Goal: Transaction & Acquisition: Purchase product/service

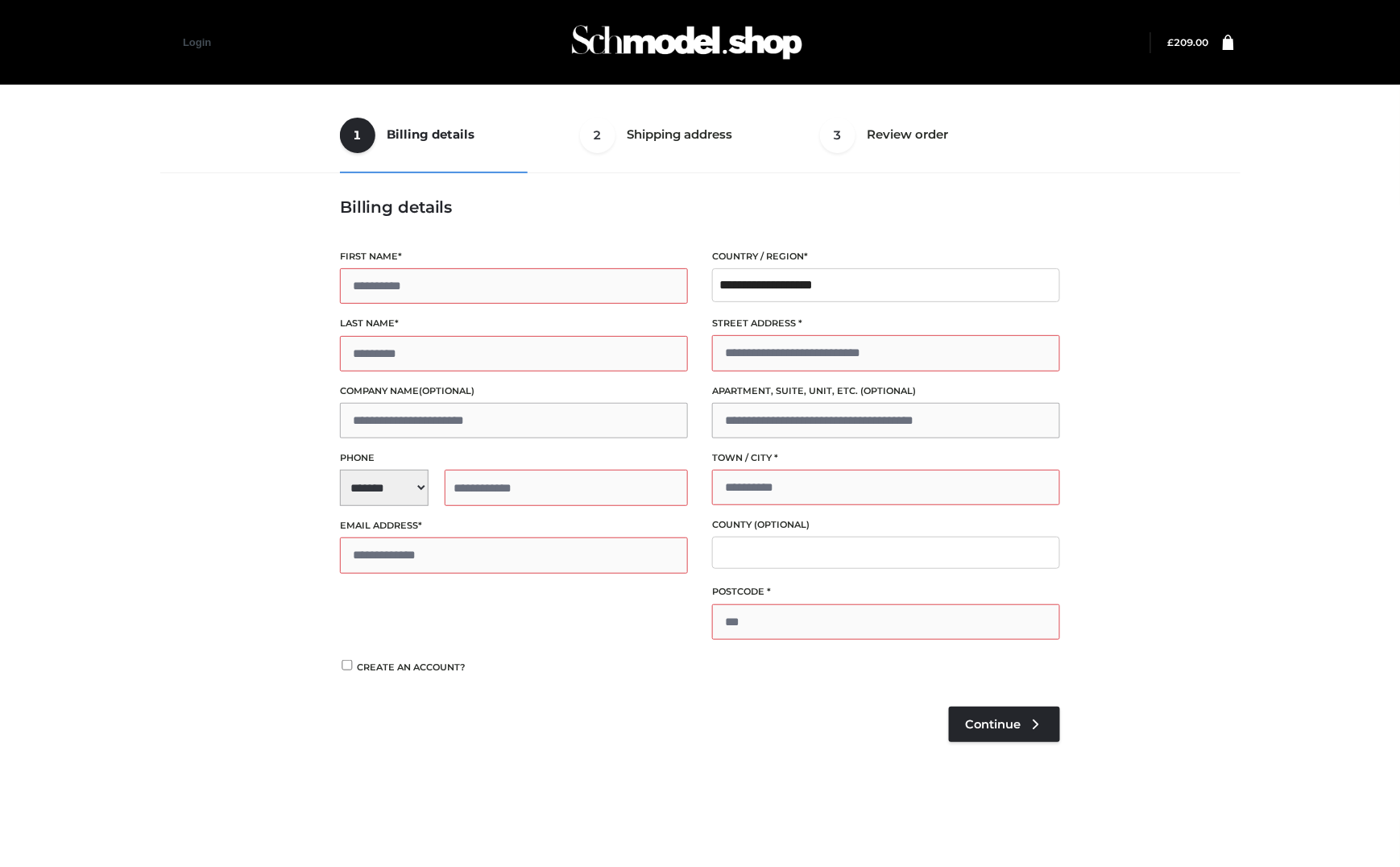
click at [1105, 275] on div "1 Billing details Billing 2 Shipping address Shipping 3 Review order Order Bill…" at bounding box center [700, 444] width 1092 height 693
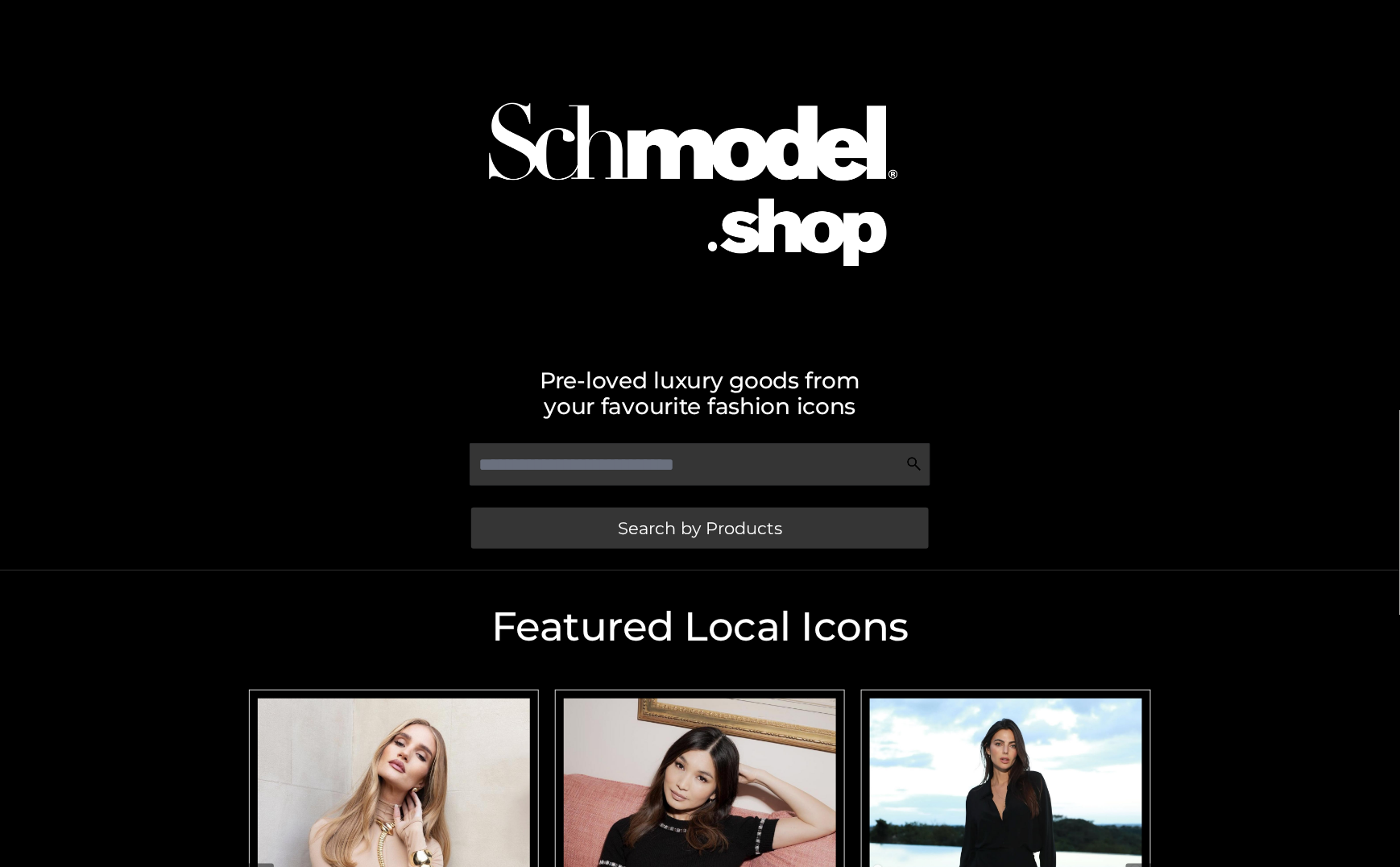
click at [420, 852] on img "Carousel Navigation" at bounding box center [394, 869] width 272 height 341
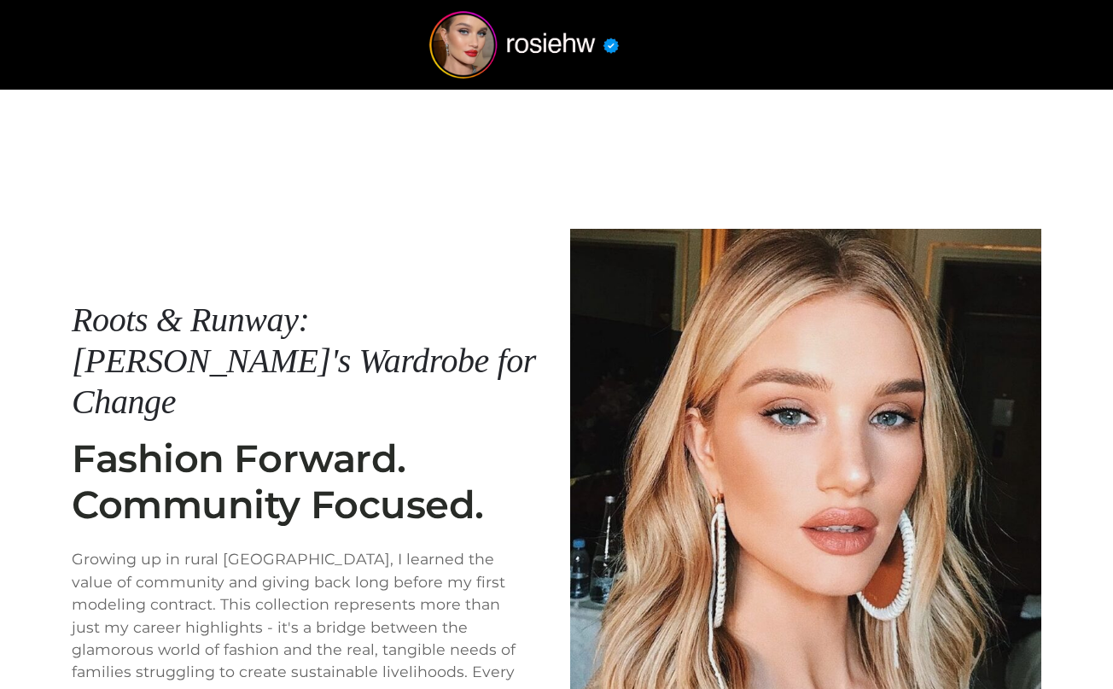
scroll to position [294, 0]
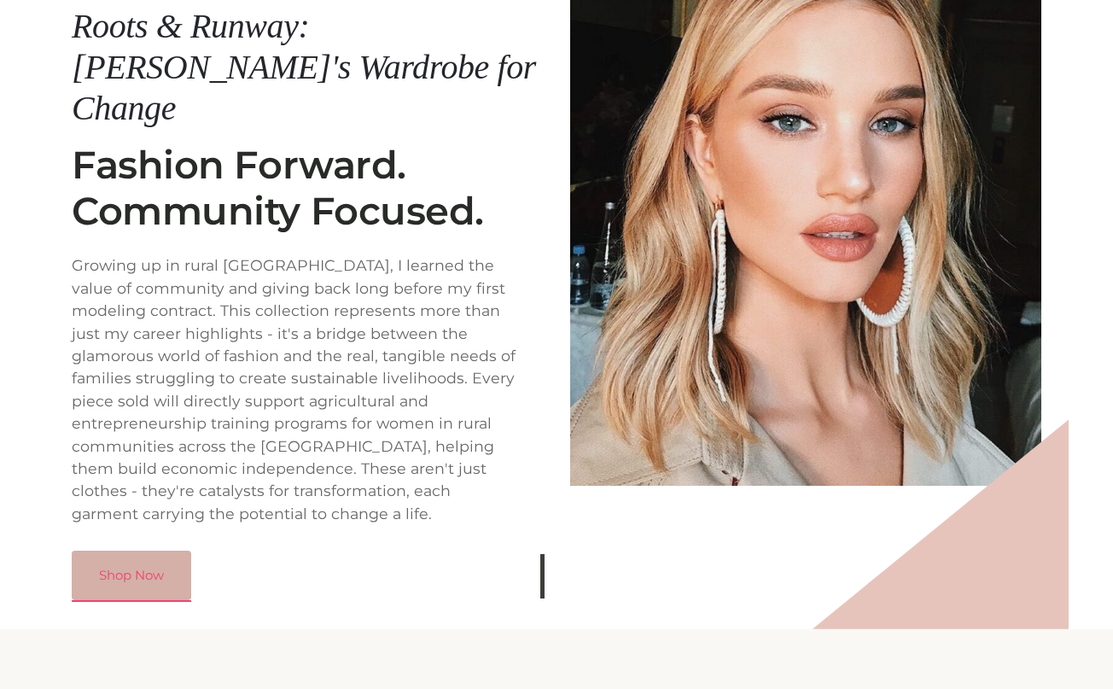
click at [167, 551] on link "Shop Now" at bounding box center [131, 576] width 119 height 50
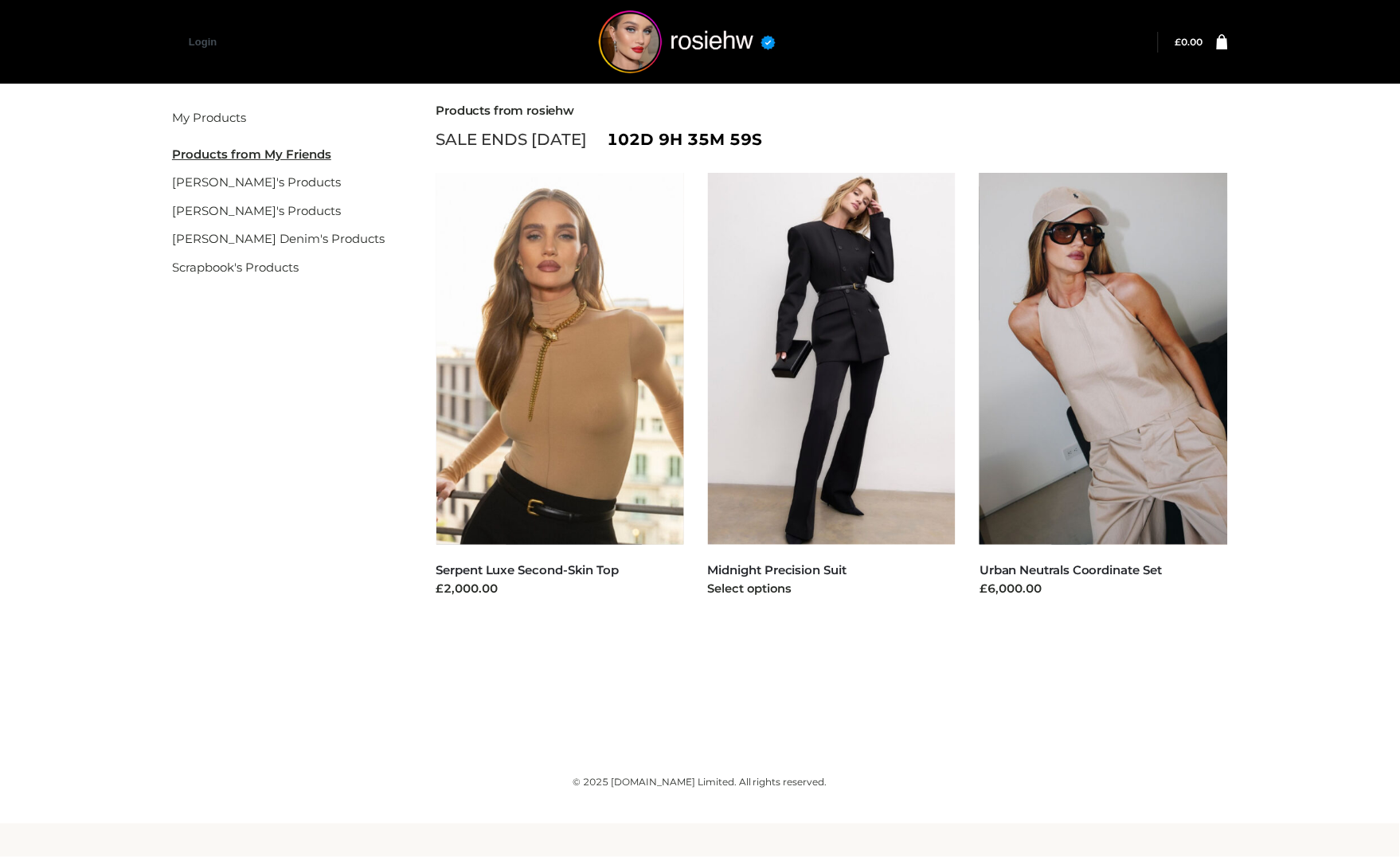
click at [849, 405] on img at bounding box center [833, 358] width 248 height 372
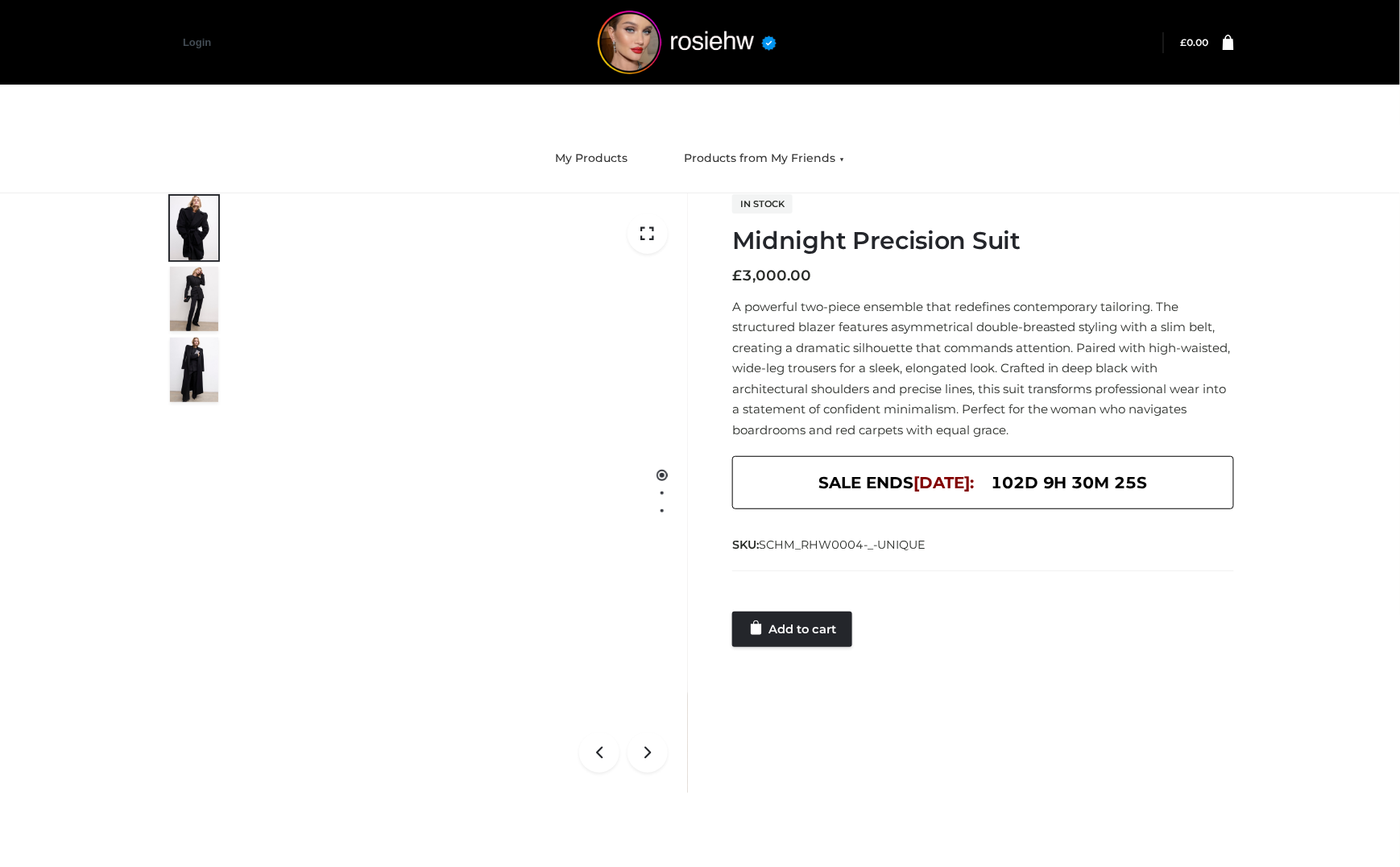
click at [623, 498] on img at bounding box center [464, 493] width 449 height 600
click at [641, 762] on icon at bounding box center [648, 753] width 41 height 41
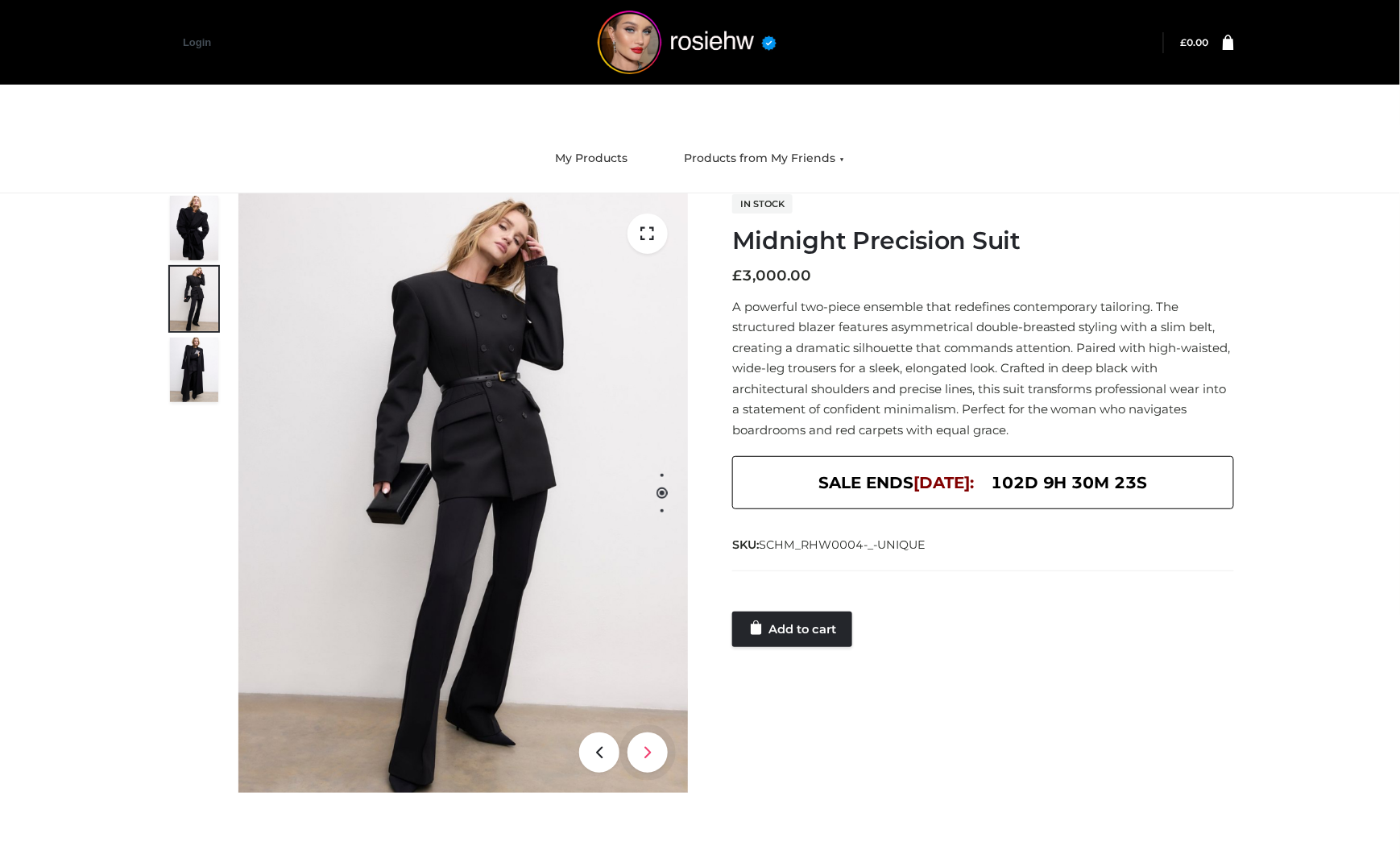
click at [641, 762] on icon at bounding box center [648, 753] width 41 height 41
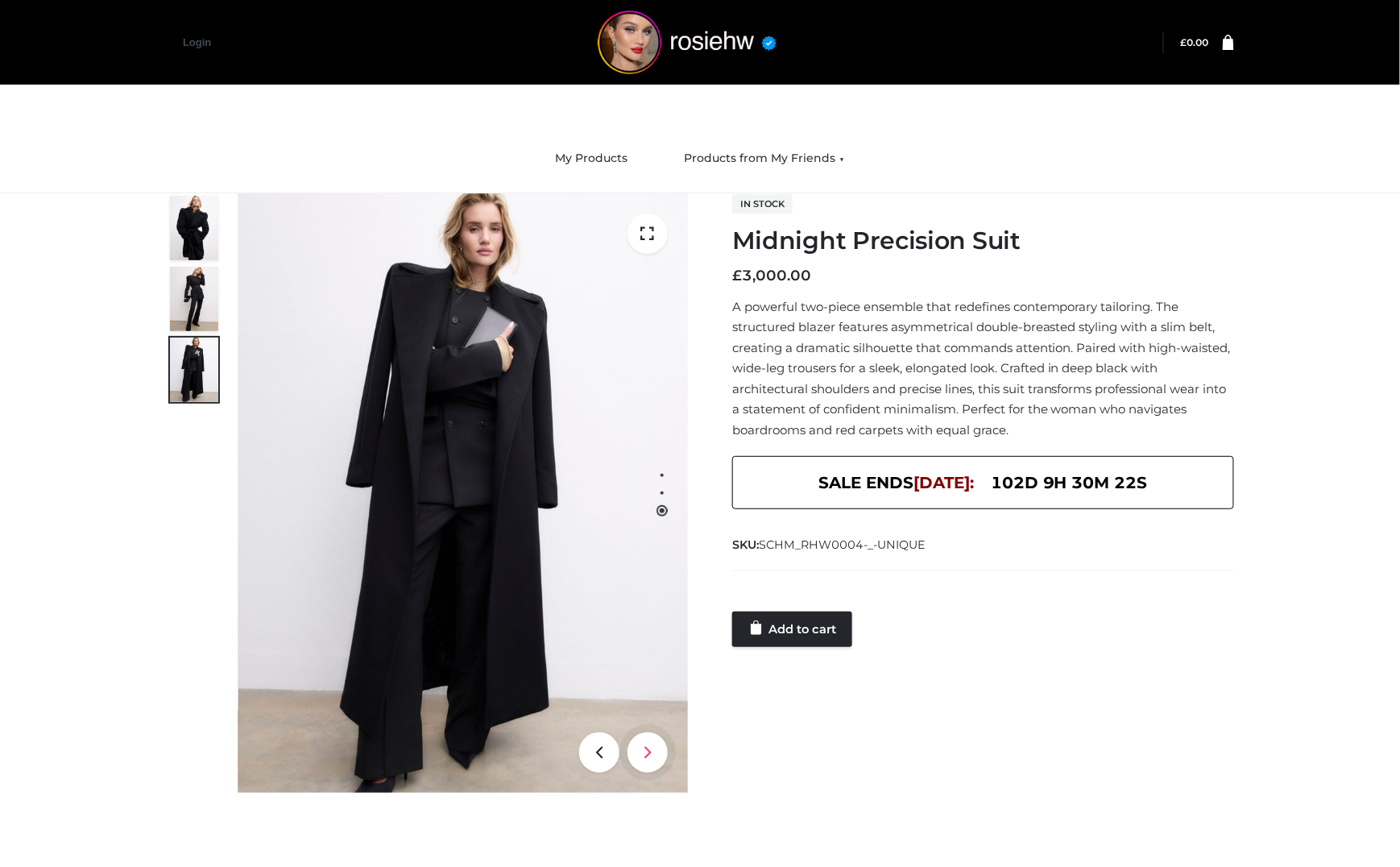
click at [641, 762] on icon at bounding box center [648, 753] width 41 height 41
click at [181, 288] on img at bounding box center [194, 299] width 48 height 64
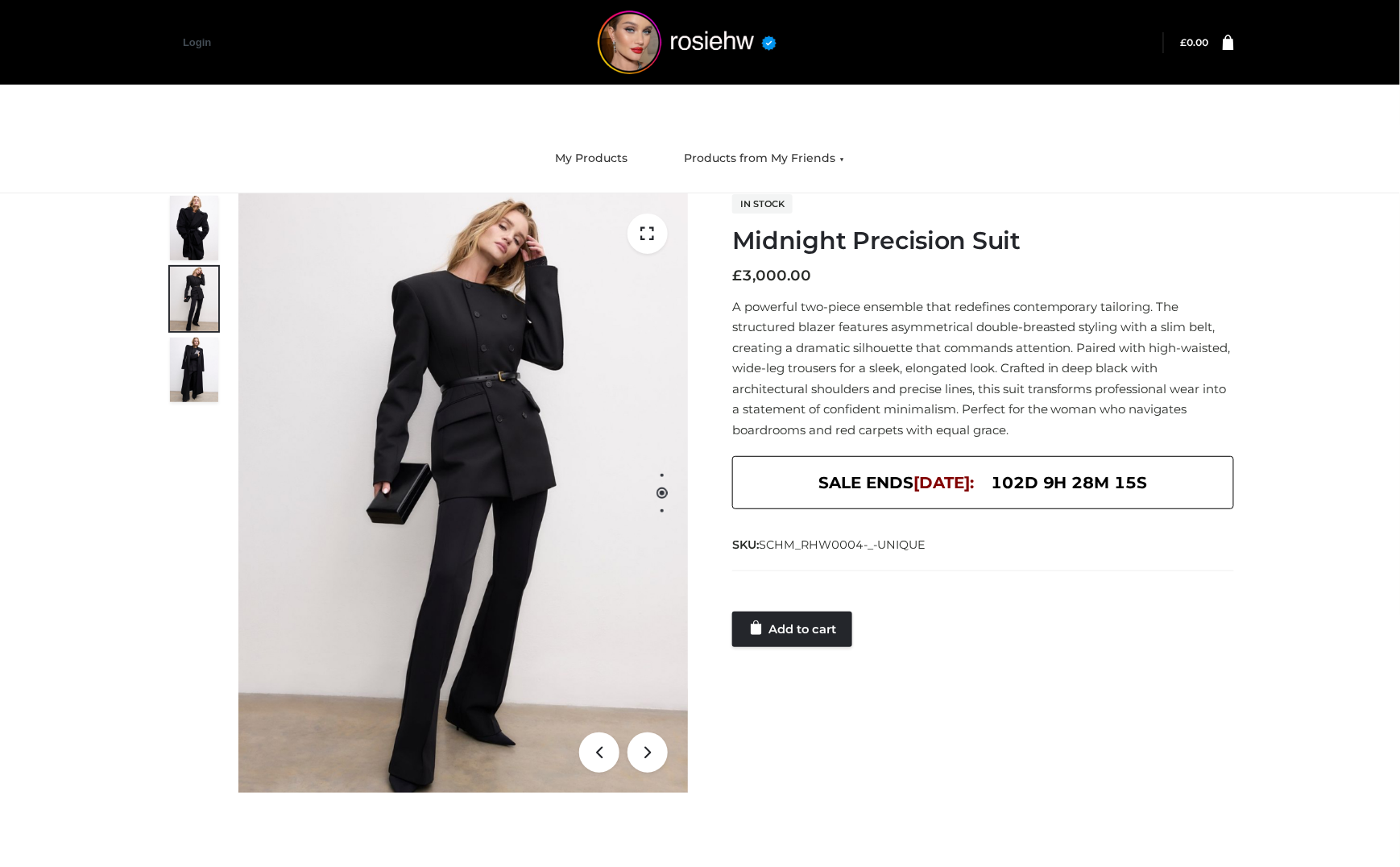
click at [143, 246] on div "Midnight Precision Suit CLOTHING , FFP , TWO PIECE £3000 3 / 3 In stock Midnigh…" at bounding box center [700, 514] width 1400 height 640
click at [1025, 244] on h1 "Midnight Precision Suit" at bounding box center [984, 241] width 502 height 29
click at [657, 746] on icon at bounding box center [648, 753] width 41 height 41
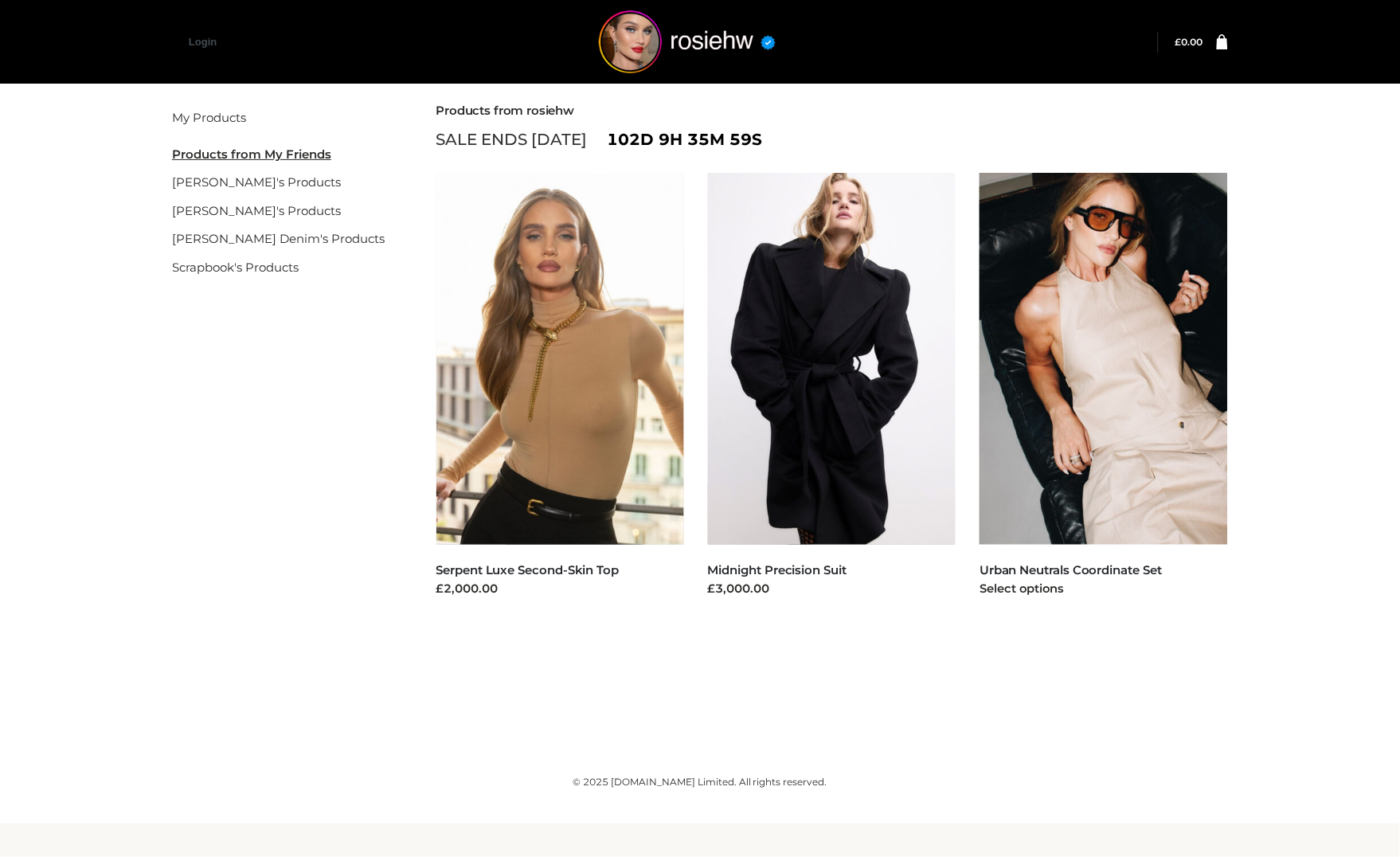
click at [1142, 398] on img at bounding box center [1104, 358] width 248 height 372
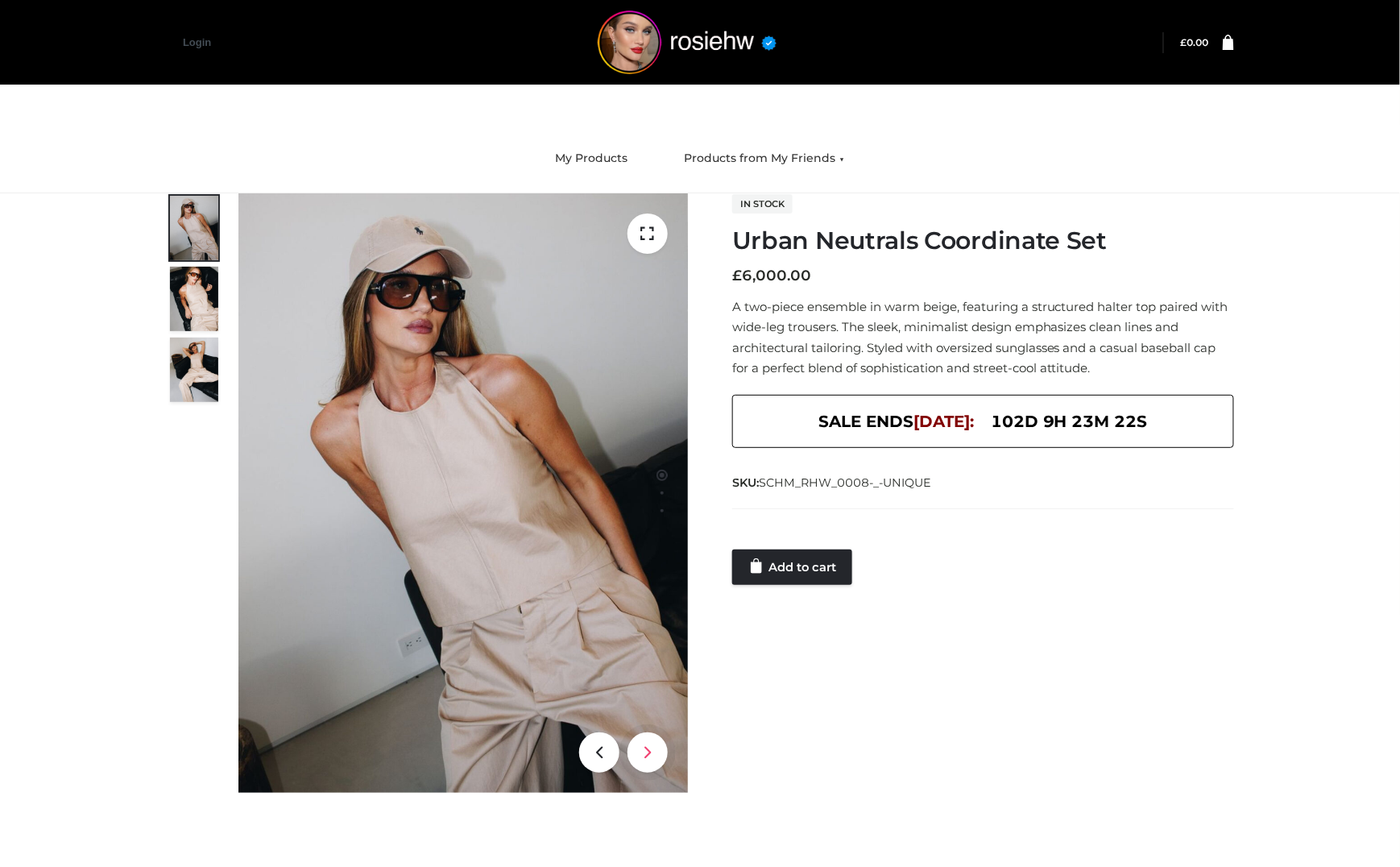
click at [647, 759] on icon at bounding box center [648, 753] width 41 height 41
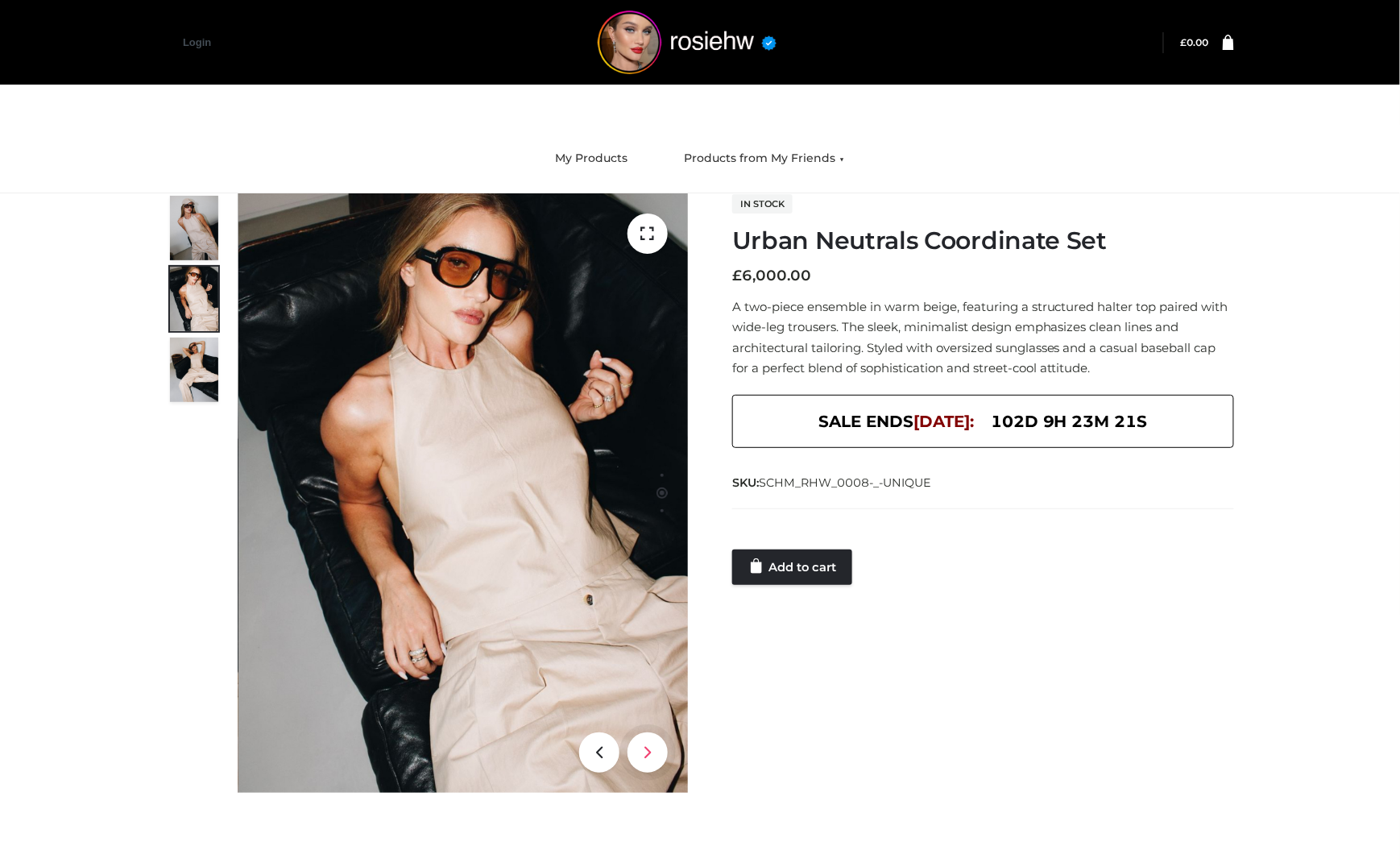
click at [647, 759] on icon at bounding box center [648, 753] width 41 height 41
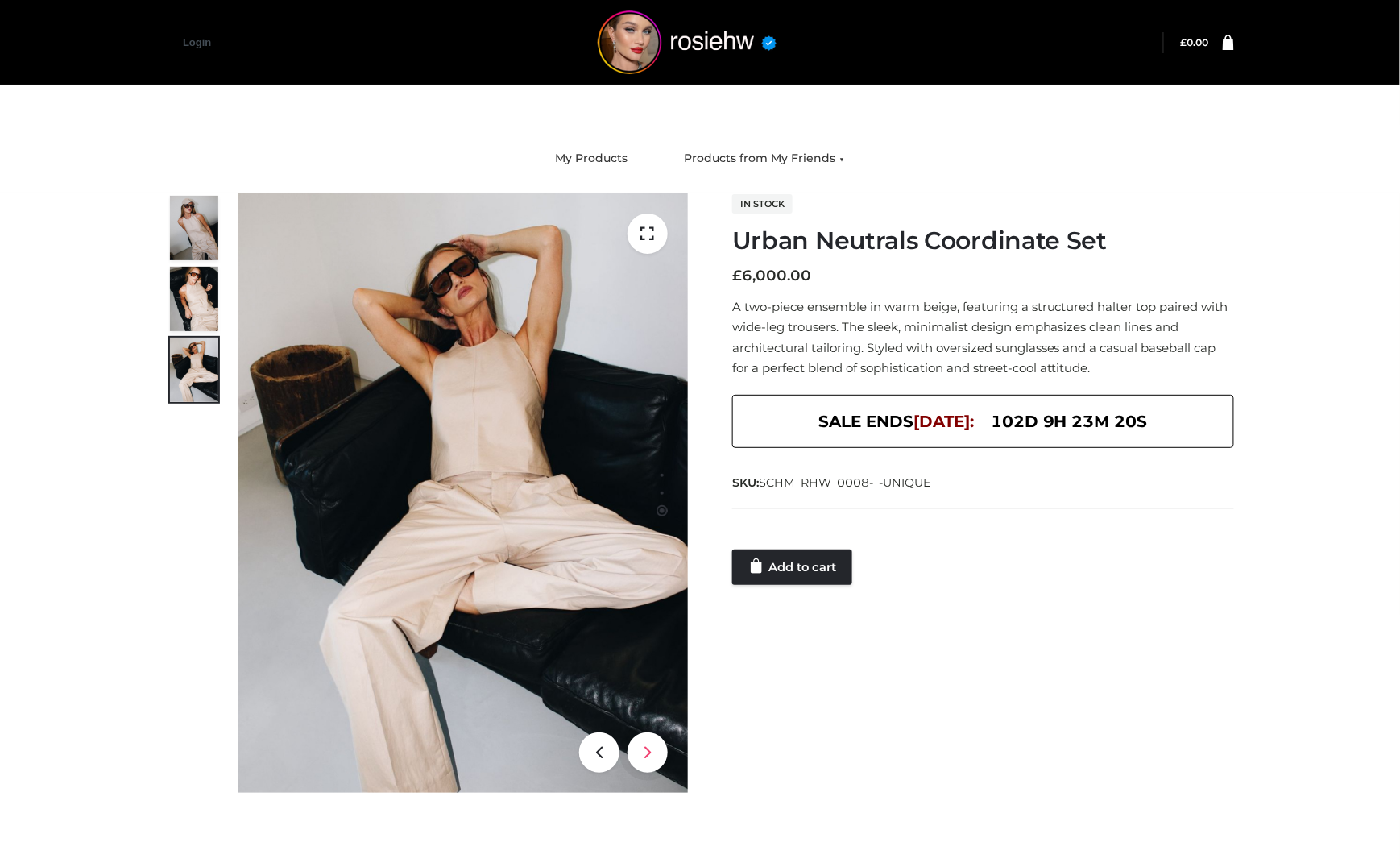
click at [647, 759] on icon at bounding box center [648, 753] width 41 height 41
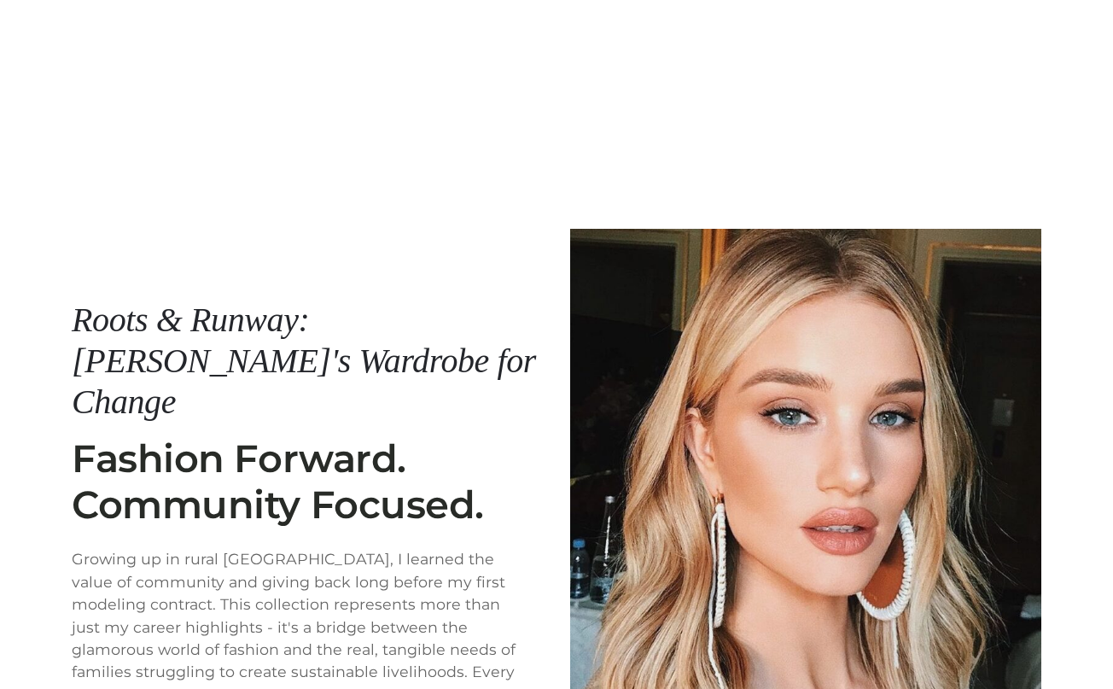
scroll to position [294, 0]
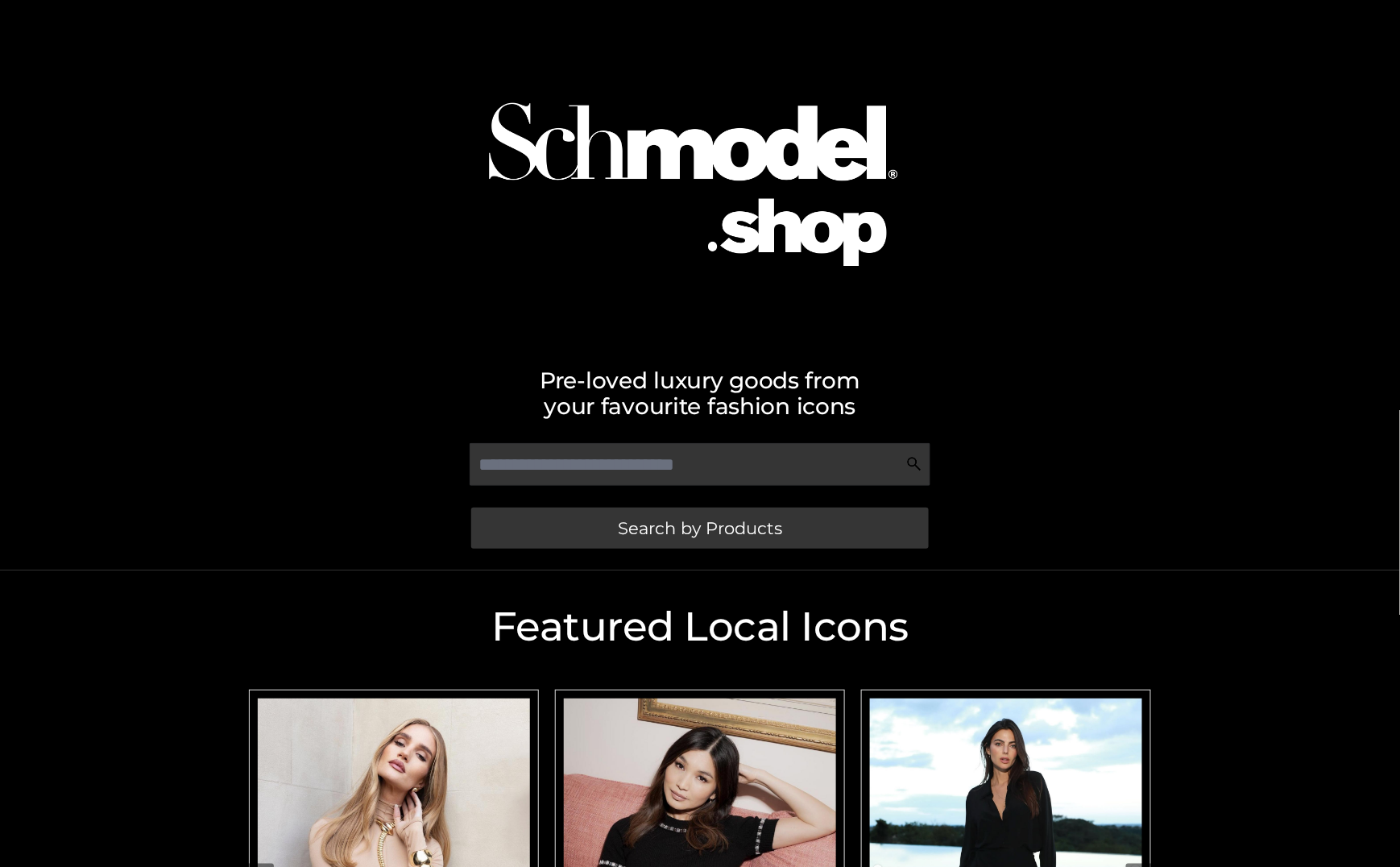
scroll to position [345, 0]
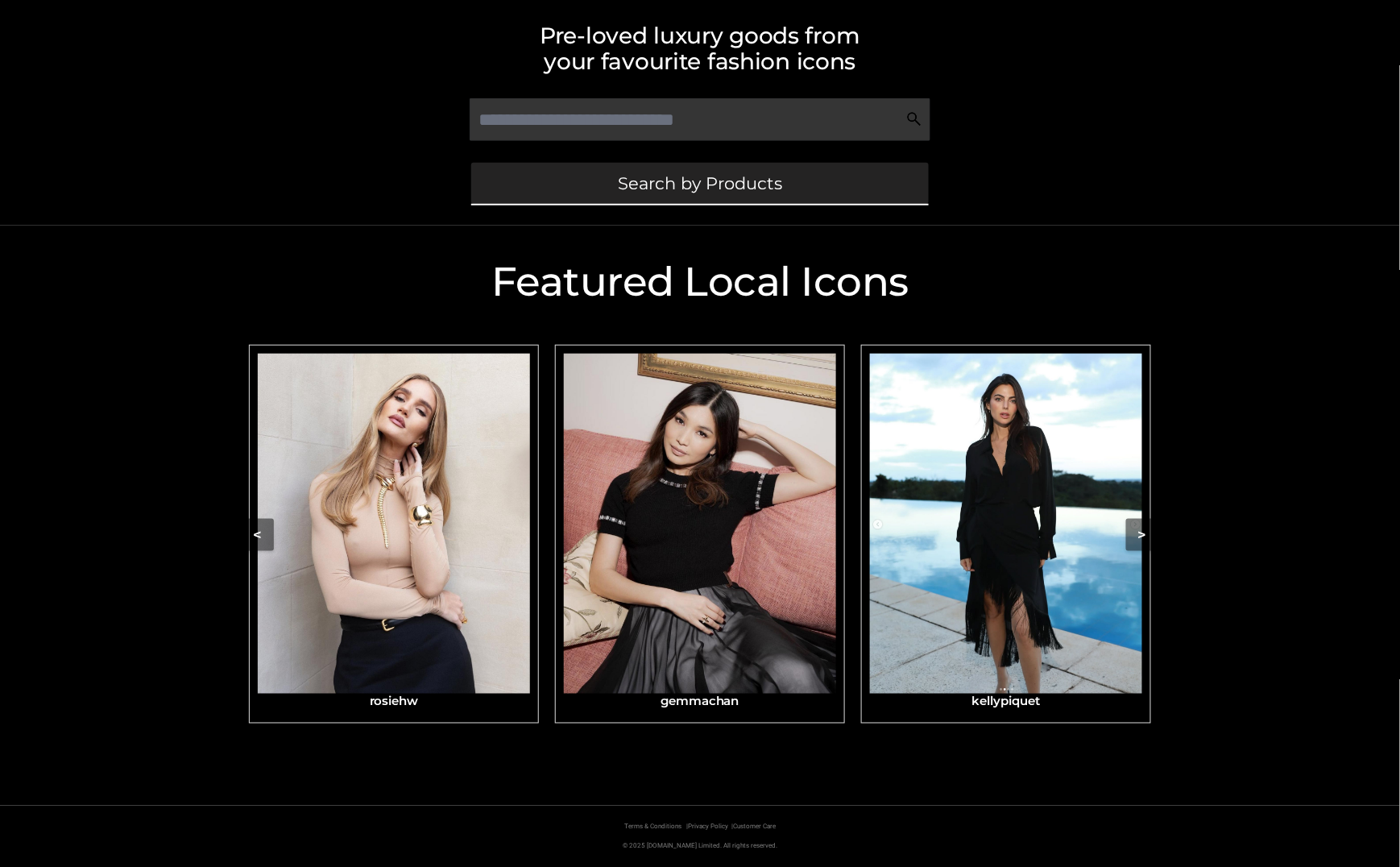
click at [700, 183] on span "Search by Products" at bounding box center [700, 183] width 164 height 17
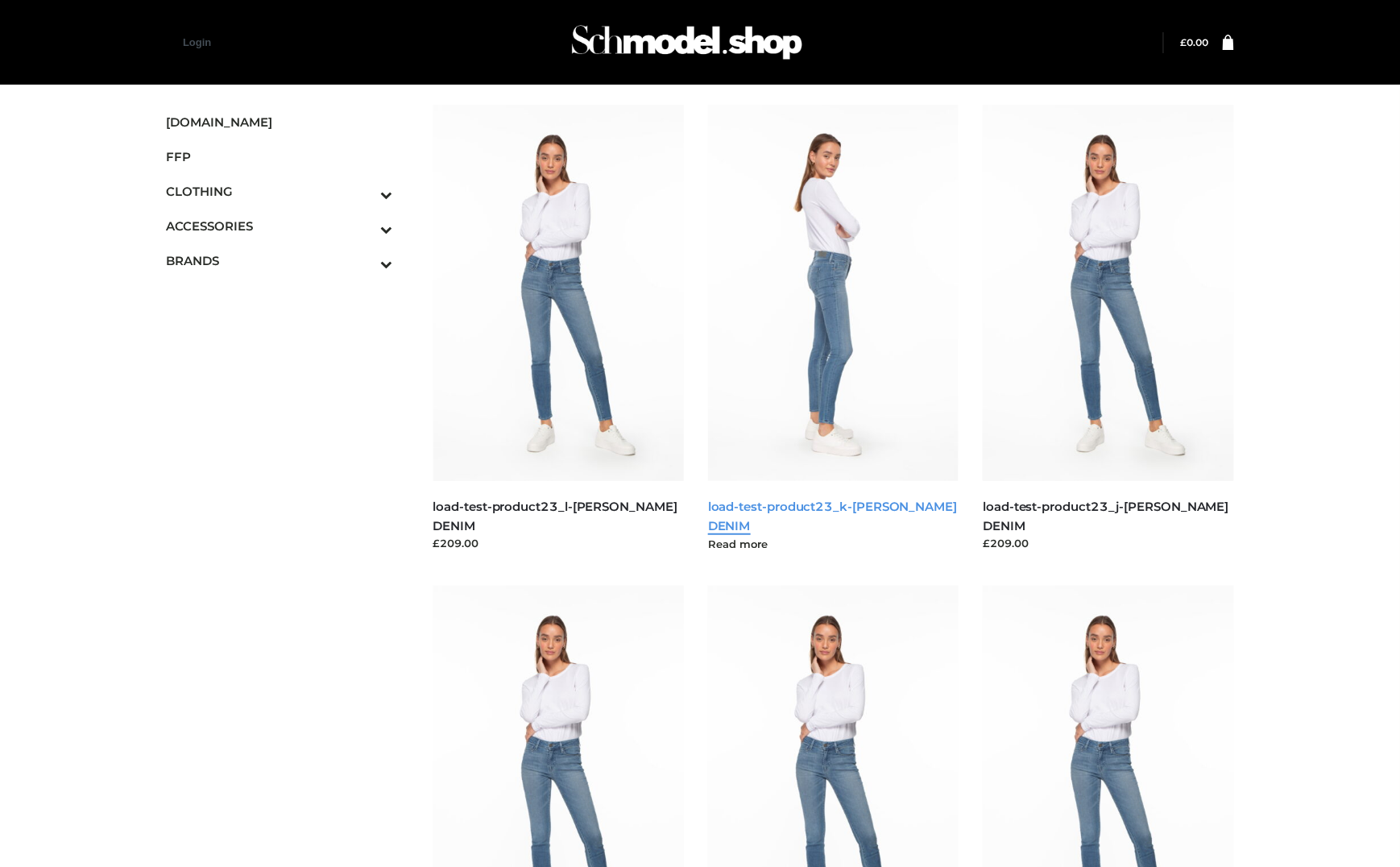
click at [818, 507] on link "load-test-product23_k-[PERSON_NAME] DENIM" at bounding box center [833, 516] width 249 height 34
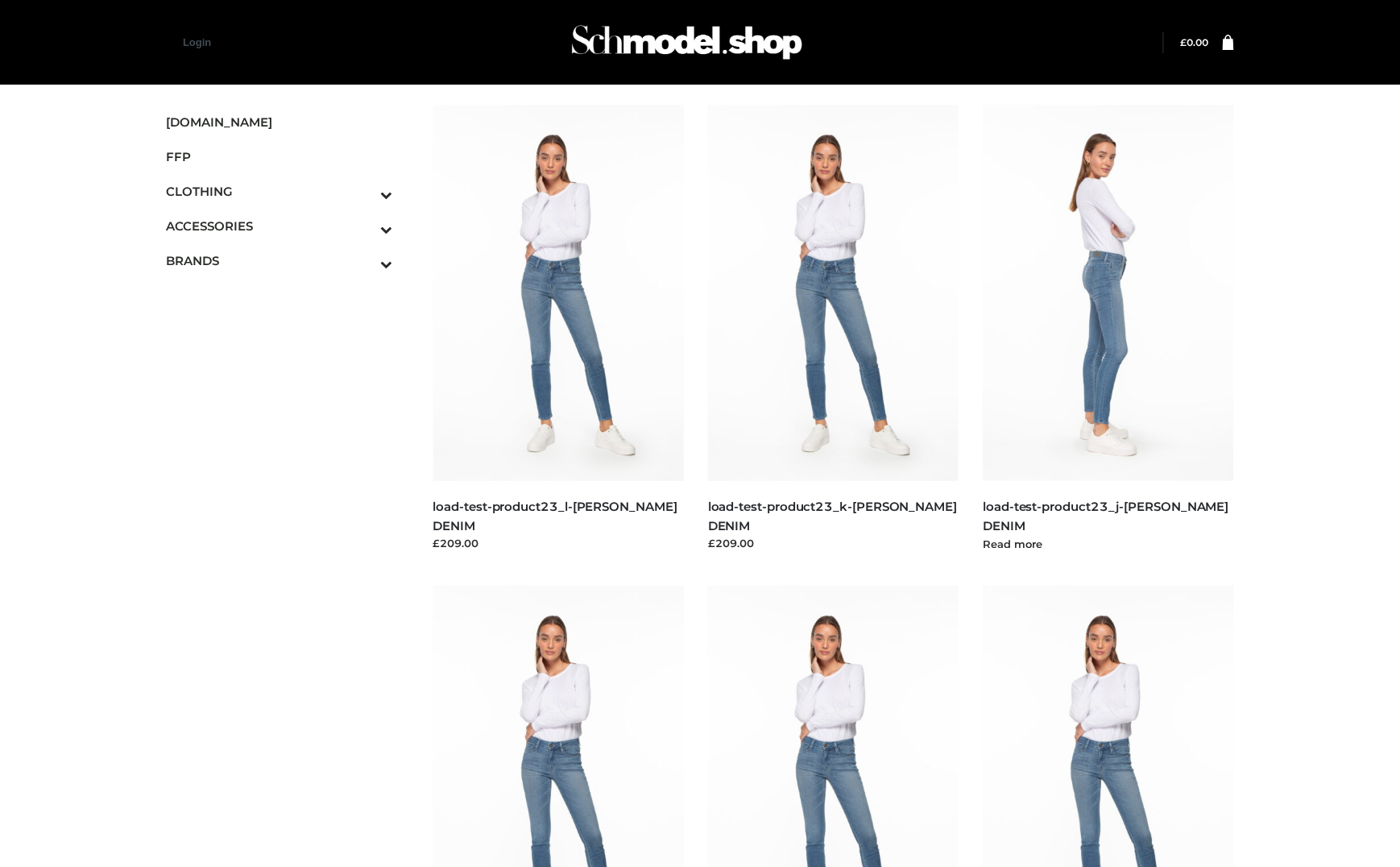
click at [1076, 382] on img at bounding box center [1108, 293] width 251 height 377
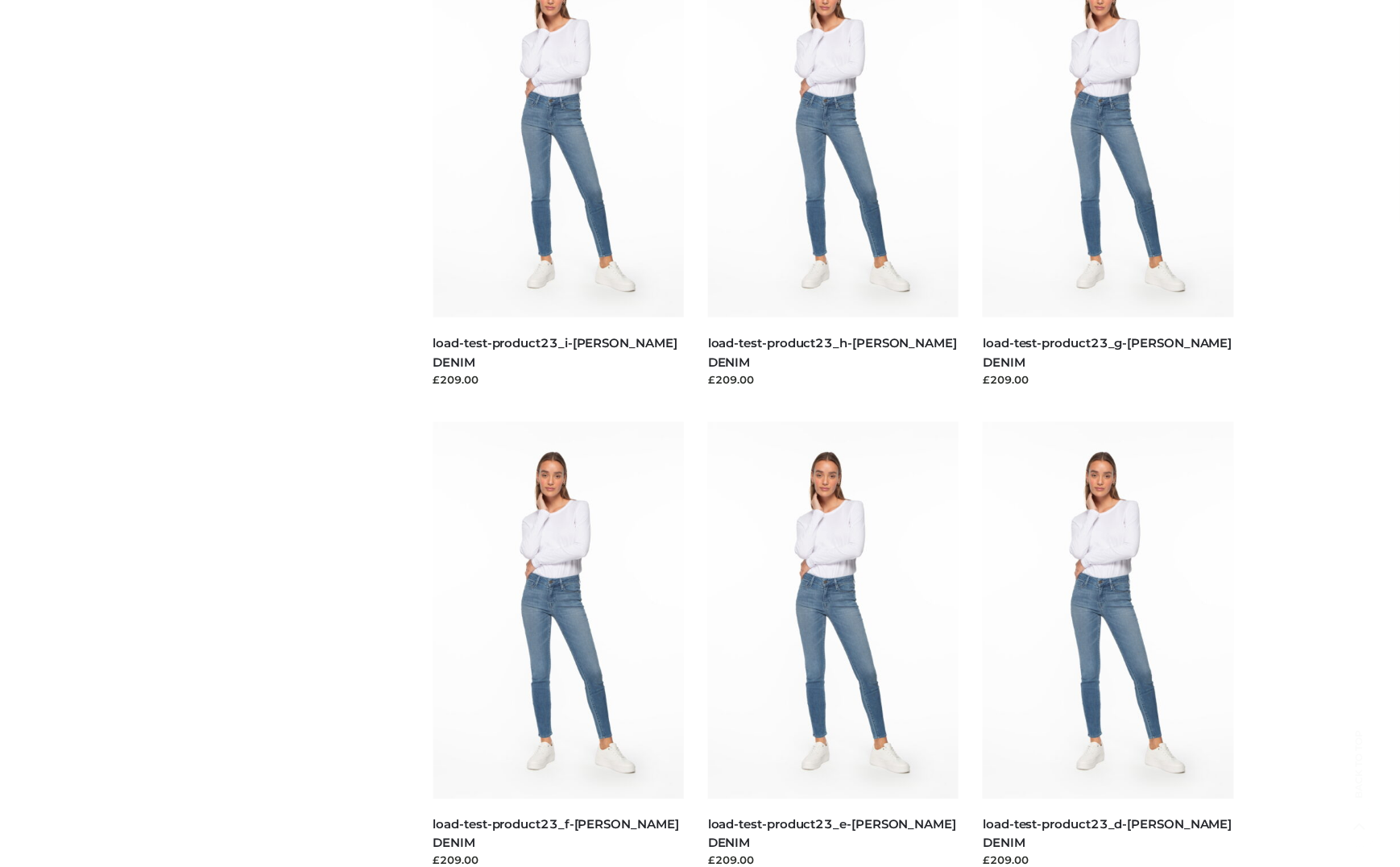
scroll to position [752, 0]
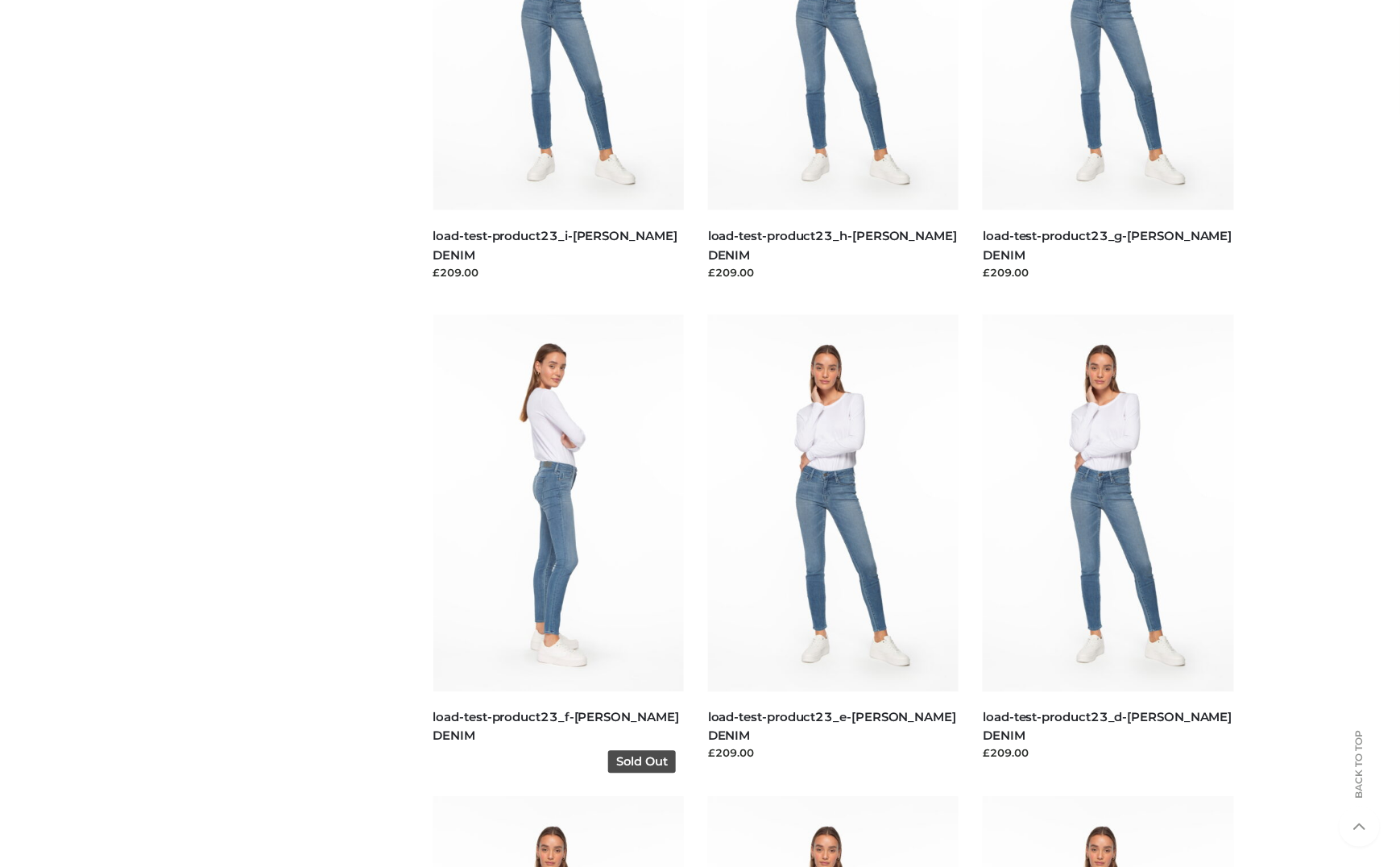
click at [602, 482] on img at bounding box center [559, 503] width 251 height 377
click at [602, 484] on img at bounding box center [559, 503] width 251 height 377
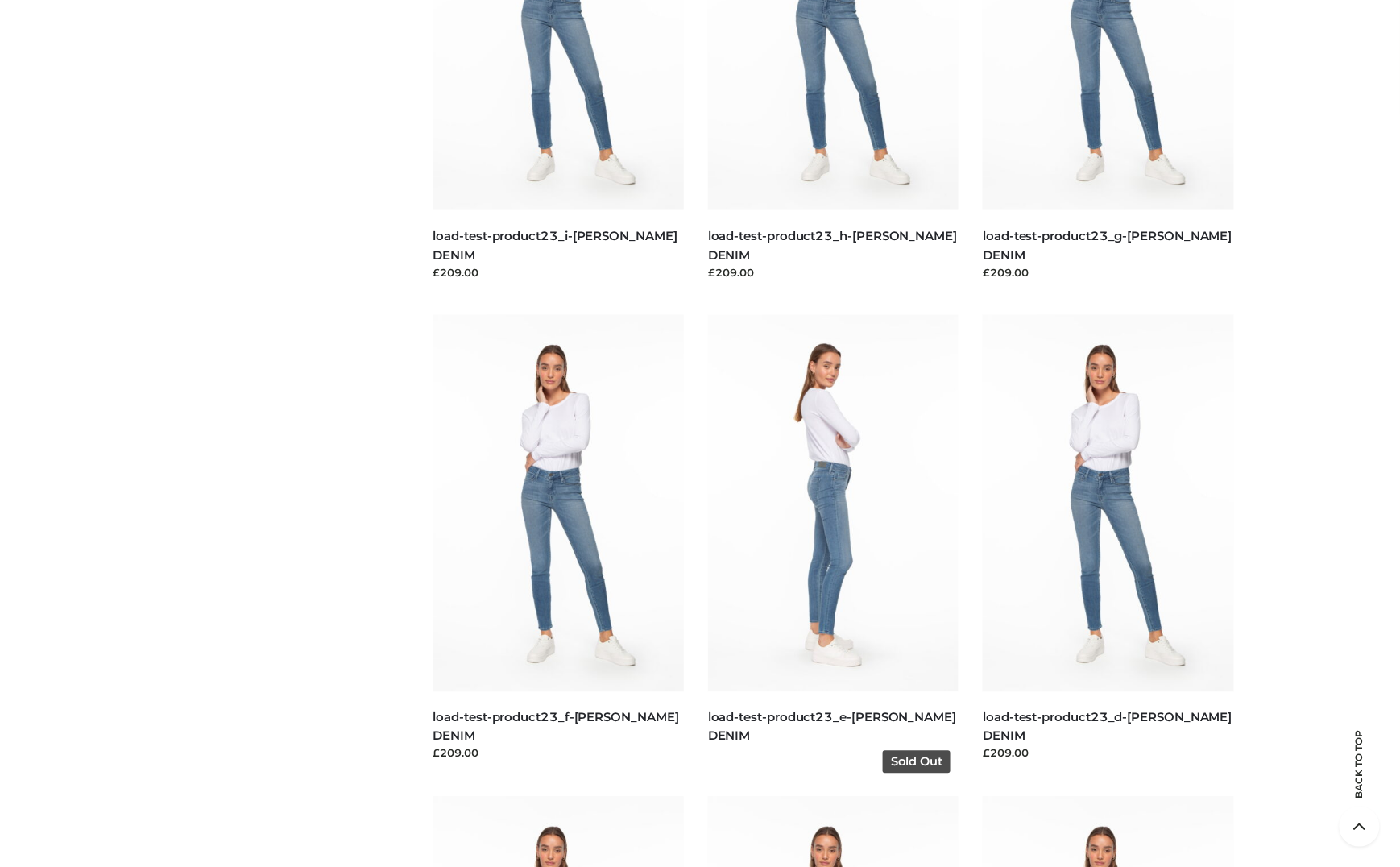
click at [862, 672] on img at bounding box center [834, 503] width 251 height 377
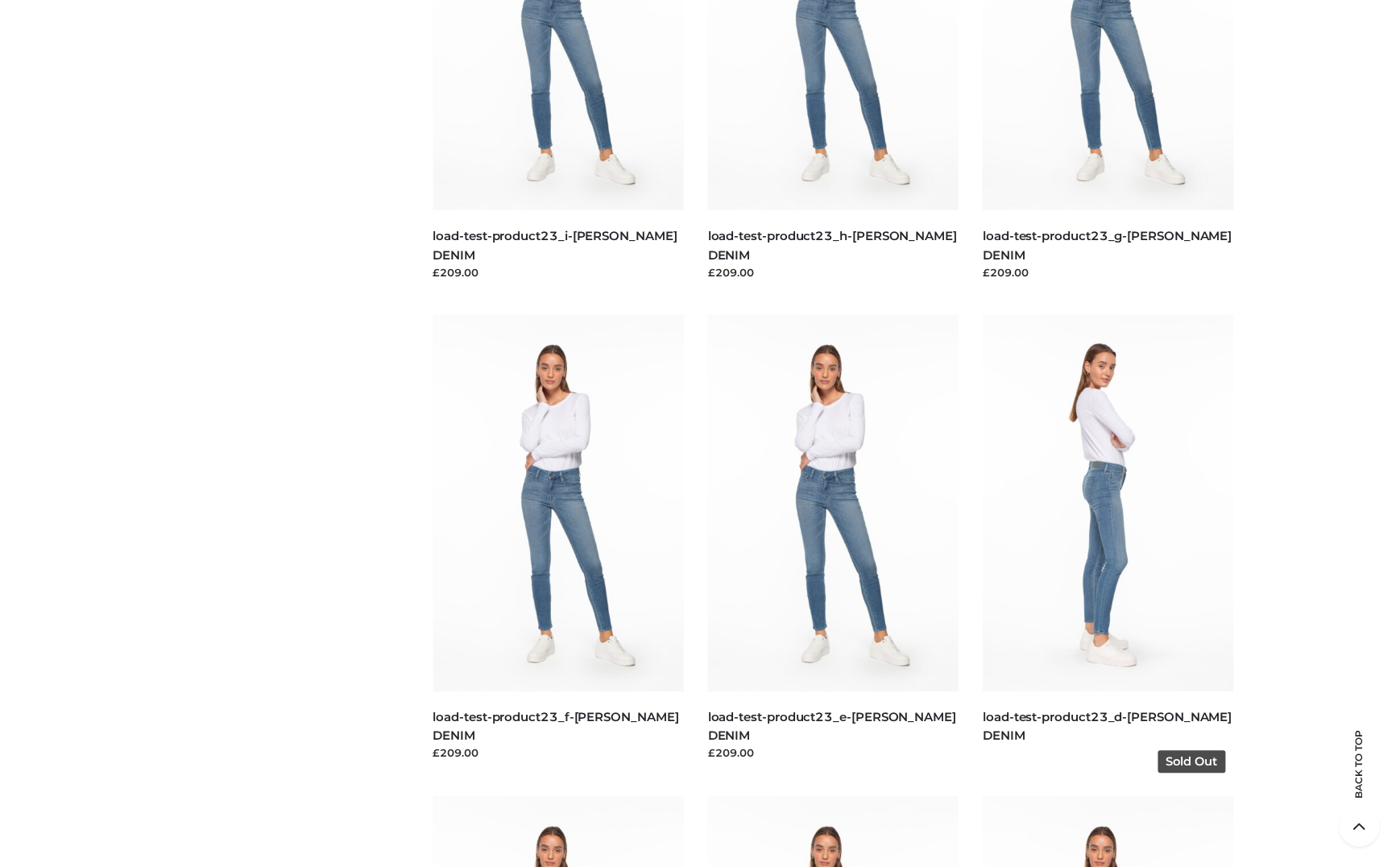
click at [1010, 640] on img at bounding box center [1108, 503] width 251 height 377
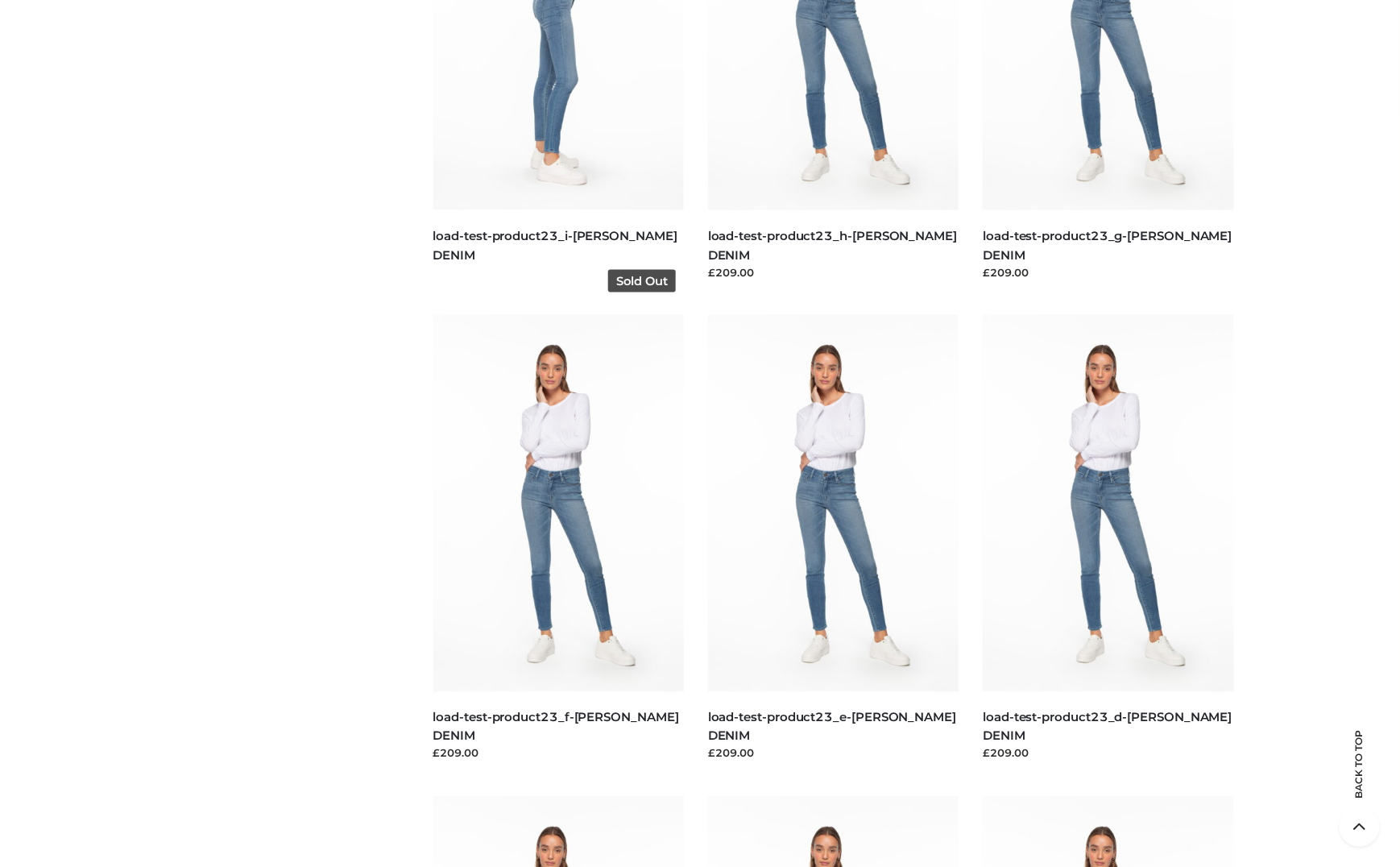
click at [622, 165] on img at bounding box center [559, 22] width 251 height 377
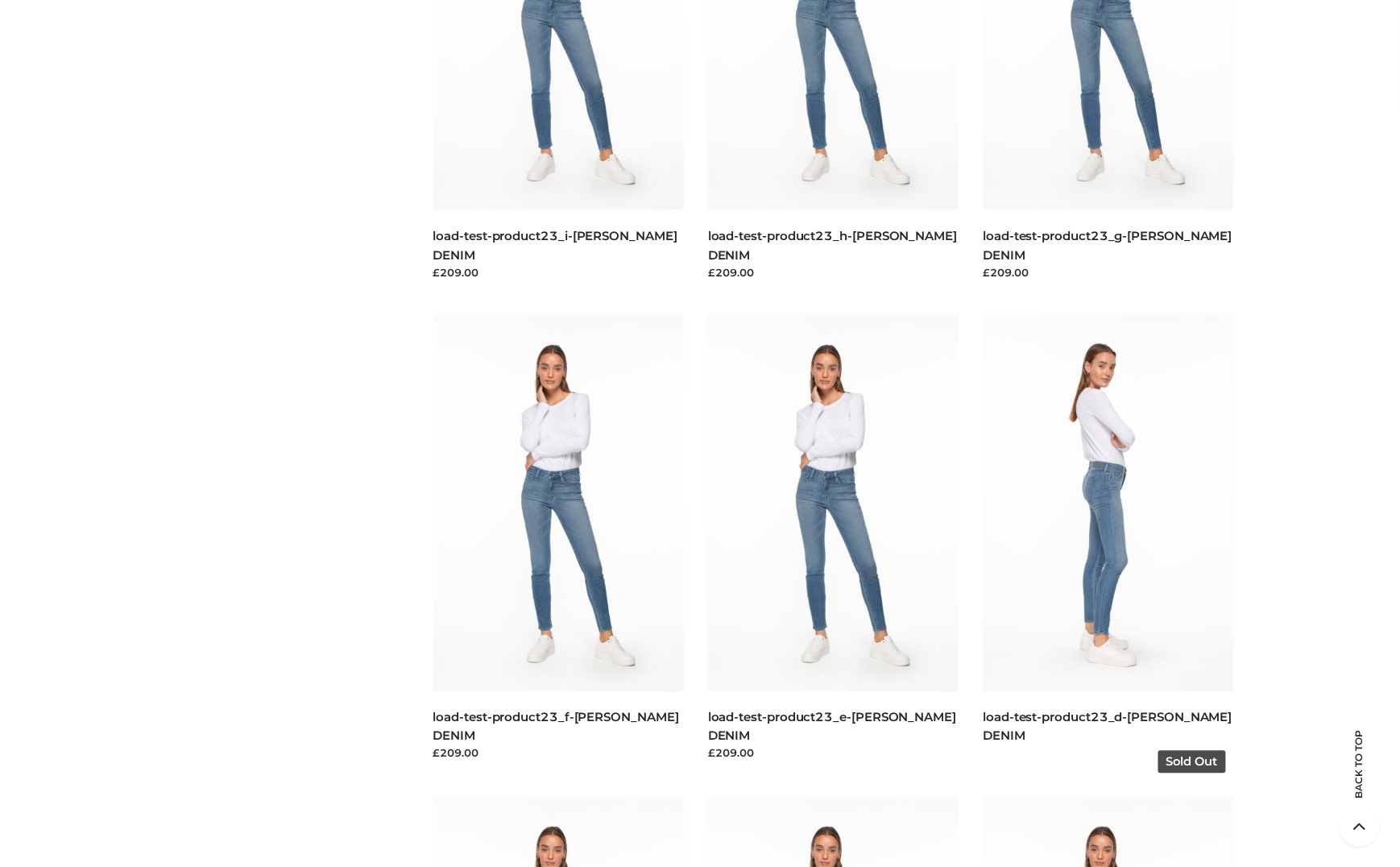
scroll to position [0, 0]
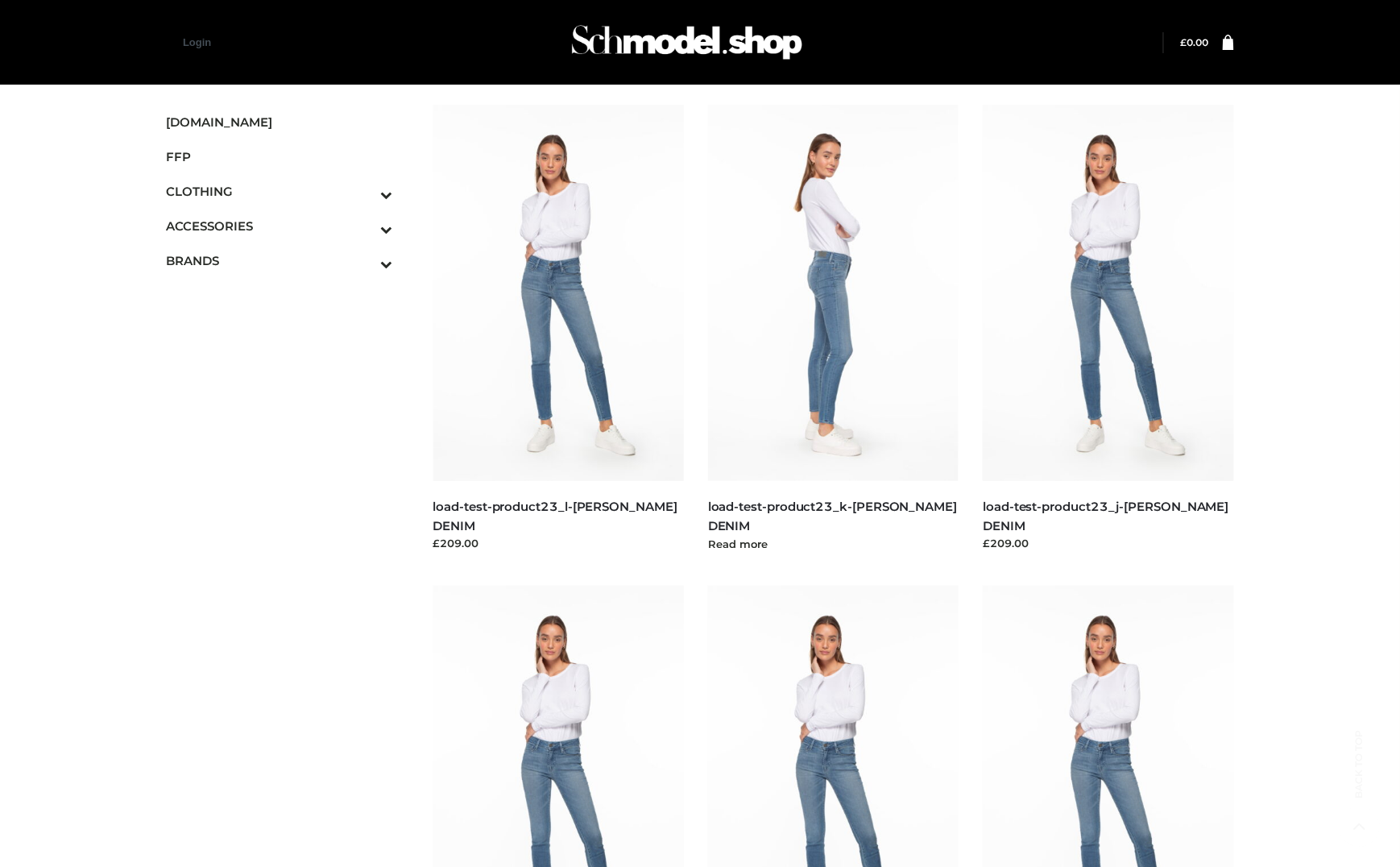
click at [861, 334] on img at bounding box center [834, 293] width 251 height 377
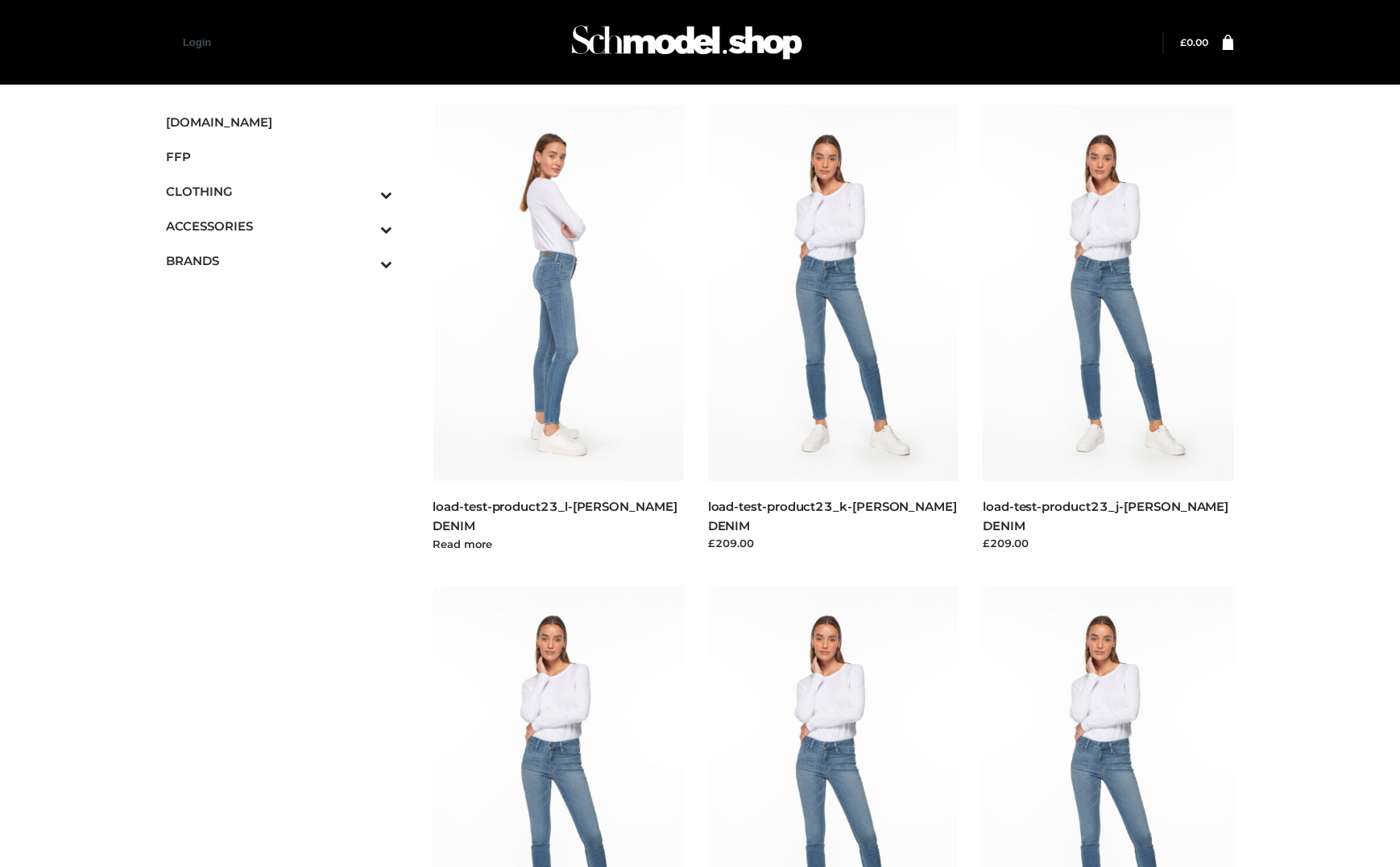
click at [565, 315] on img at bounding box center [559, 293] width 251 height 377
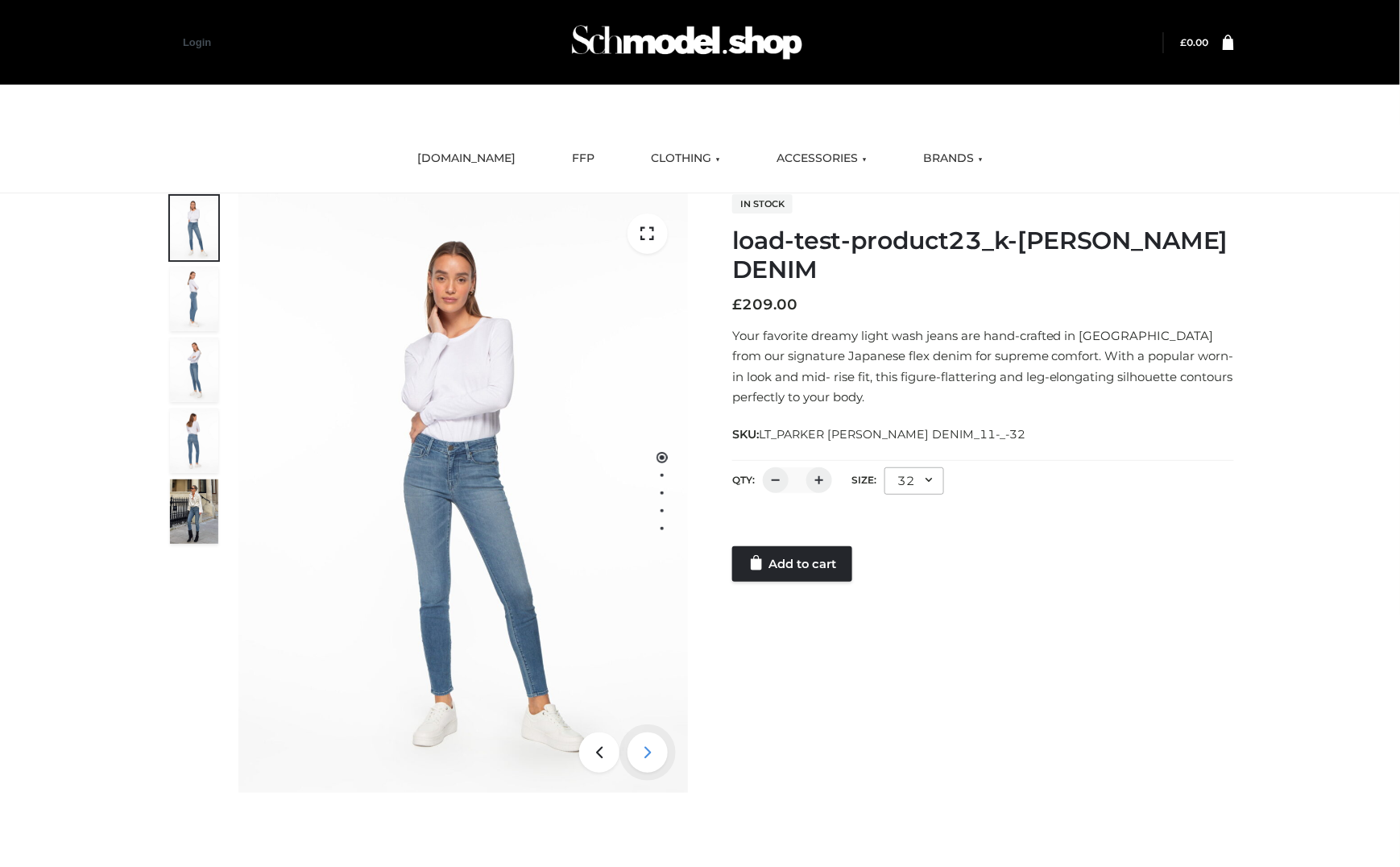
click at [660, 768] on icon at bounding box center [648, 753] width 41 height 41
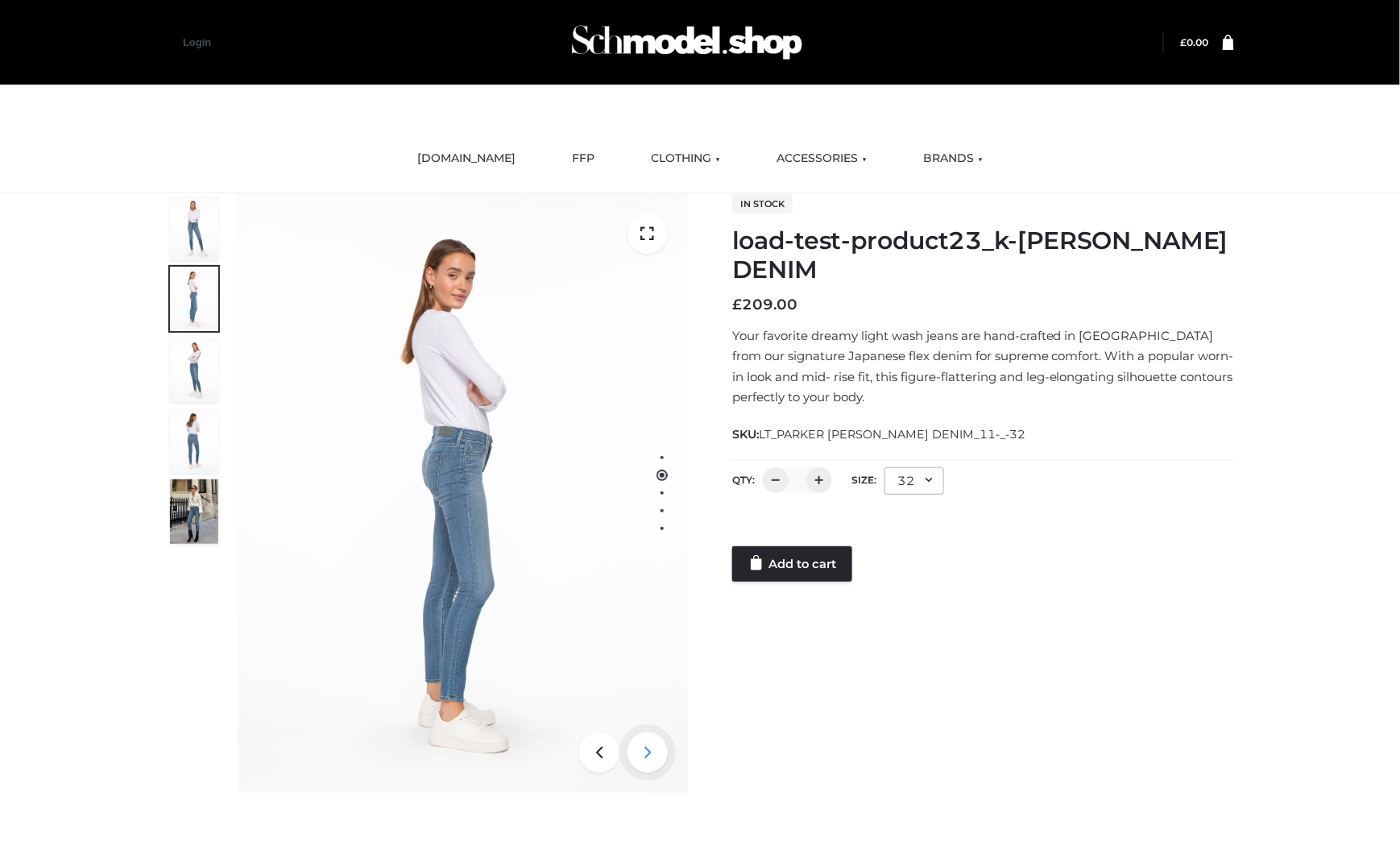
click at [660, 768] on icon at bounding box center [648, 753] width 41 height 41
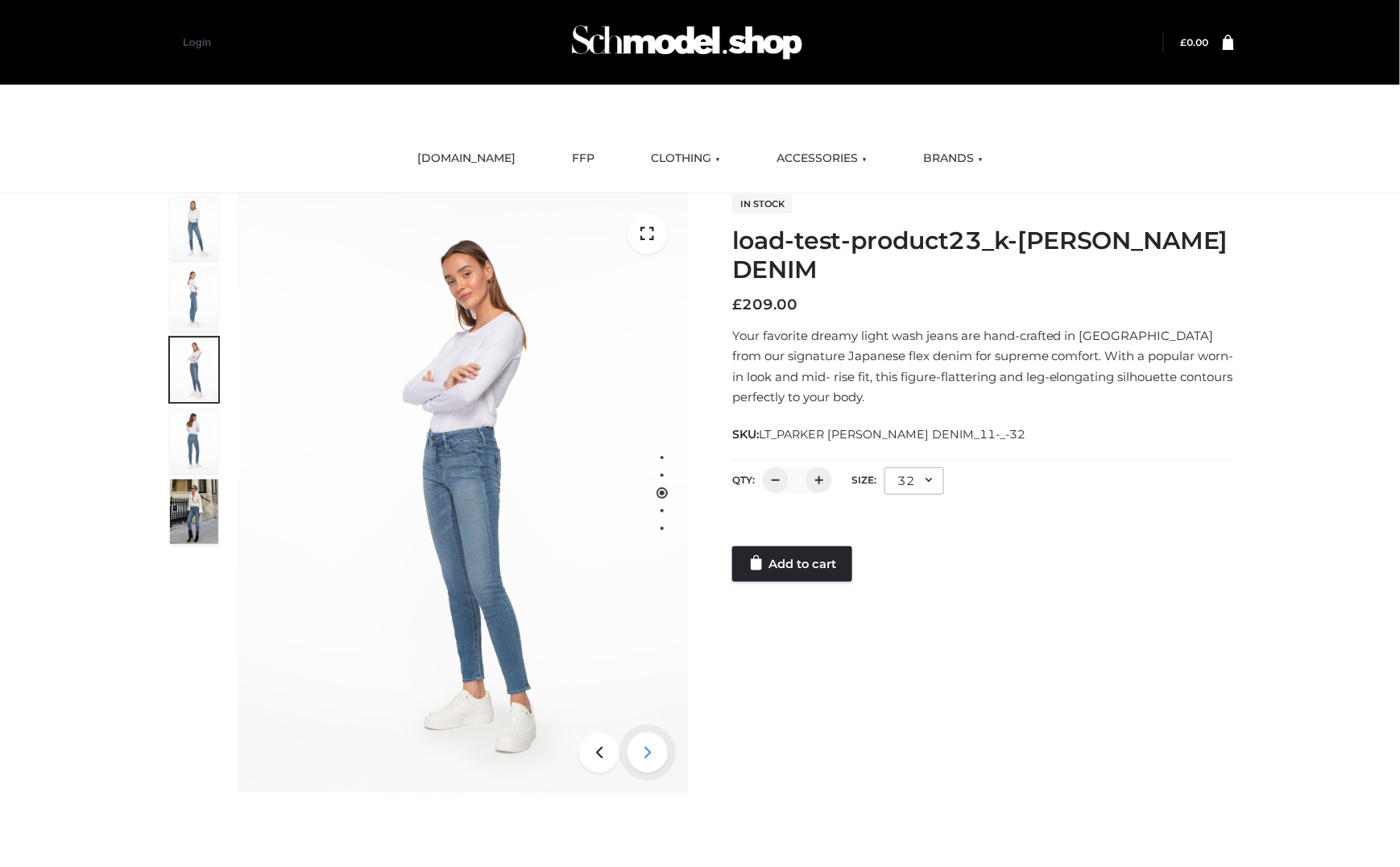
click at [660, 768] on icon at bounding box center [648, 753] width 41 height 41
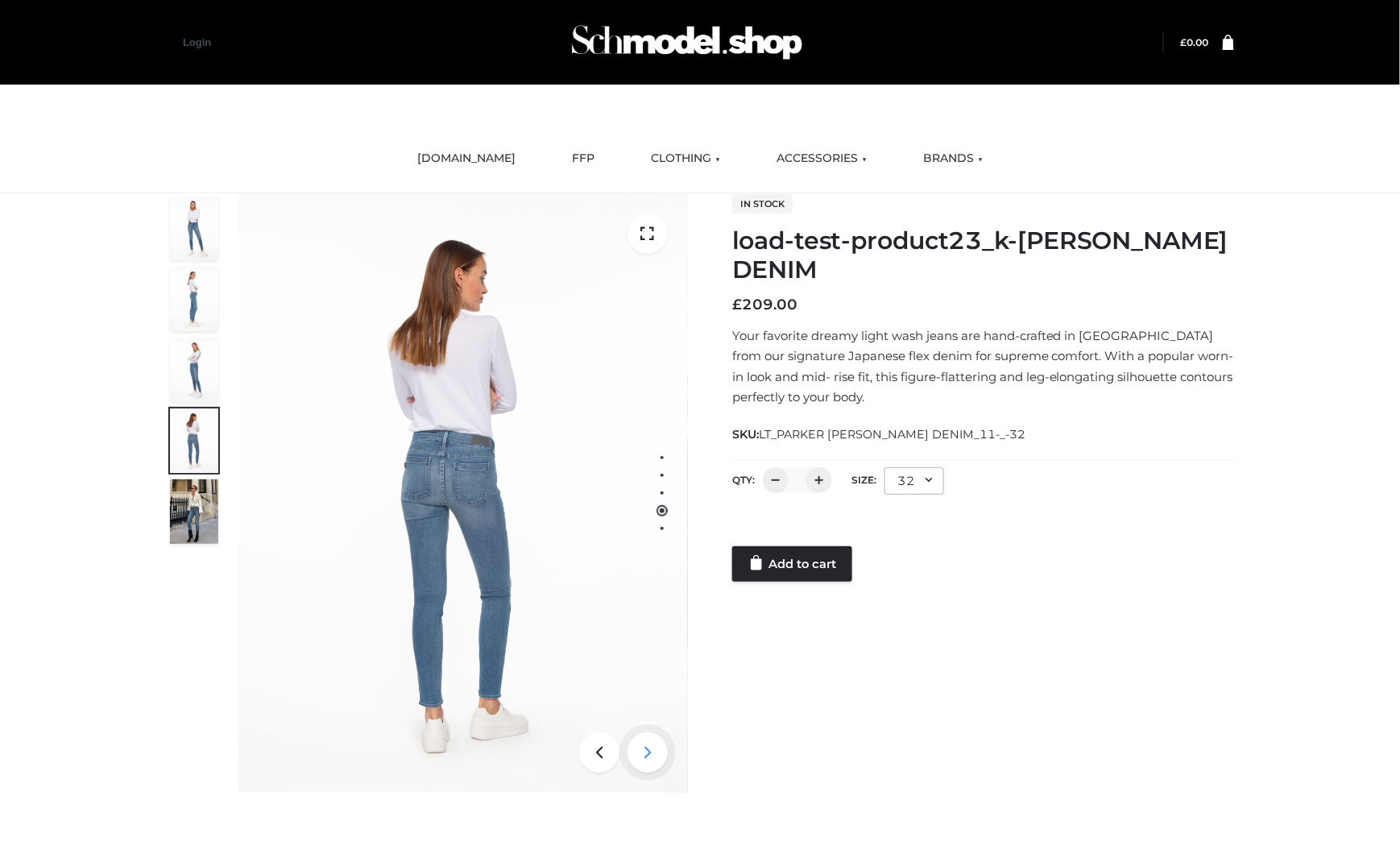
click at [660, 768] on icon at bounding box center [648, 753] width 41 height 41
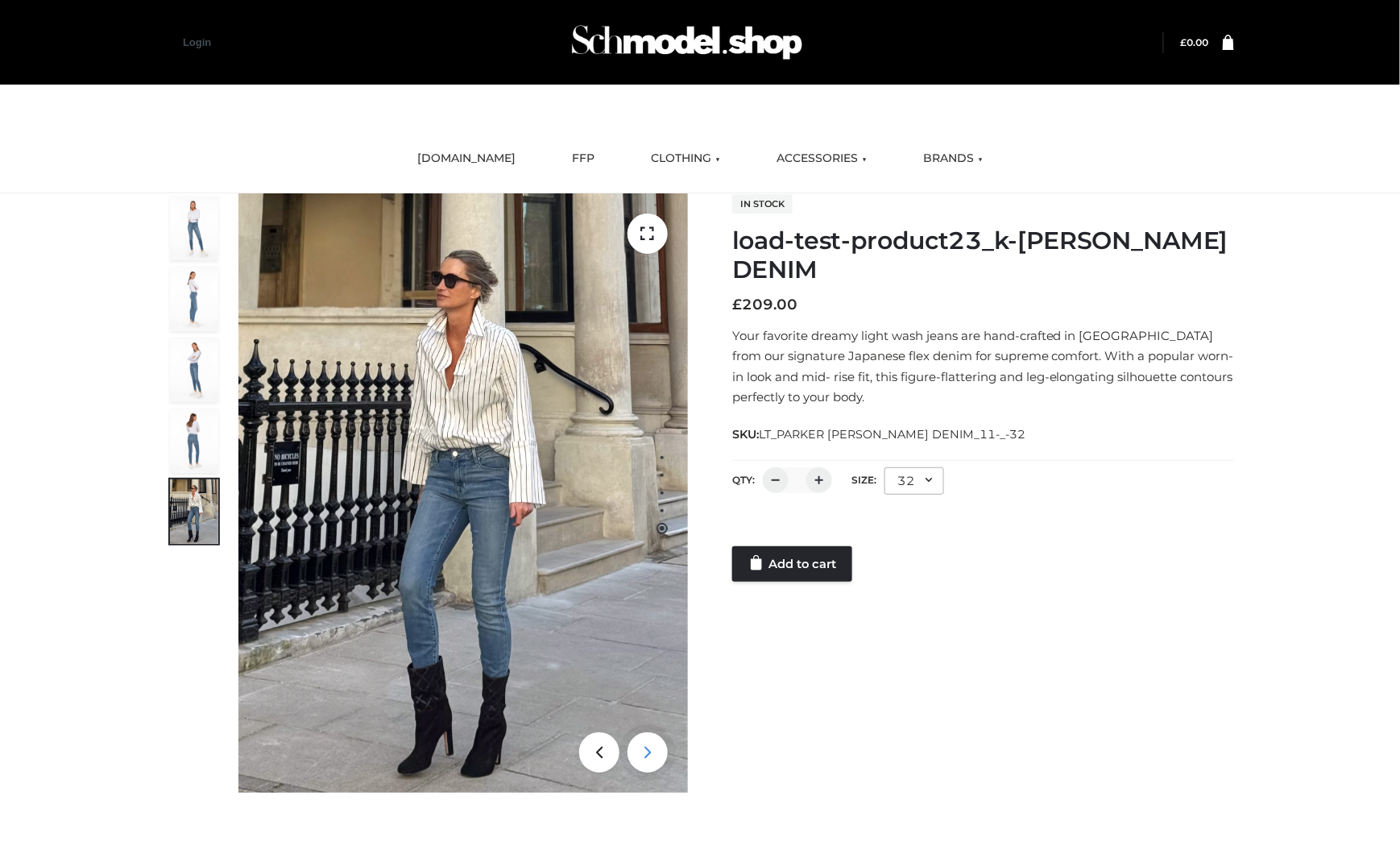
click at [660, 768] on icon at bounding box center [648, 753] width 41 height 41
click at [673, 765] on img at bounding box center [464, 493] width 449 height 600
click at [657, 758] on icon at bounding box center [648, 753] width 41 height 41
click at [589, 750] on icon at bounding box center [599, 753] width 41 height 41
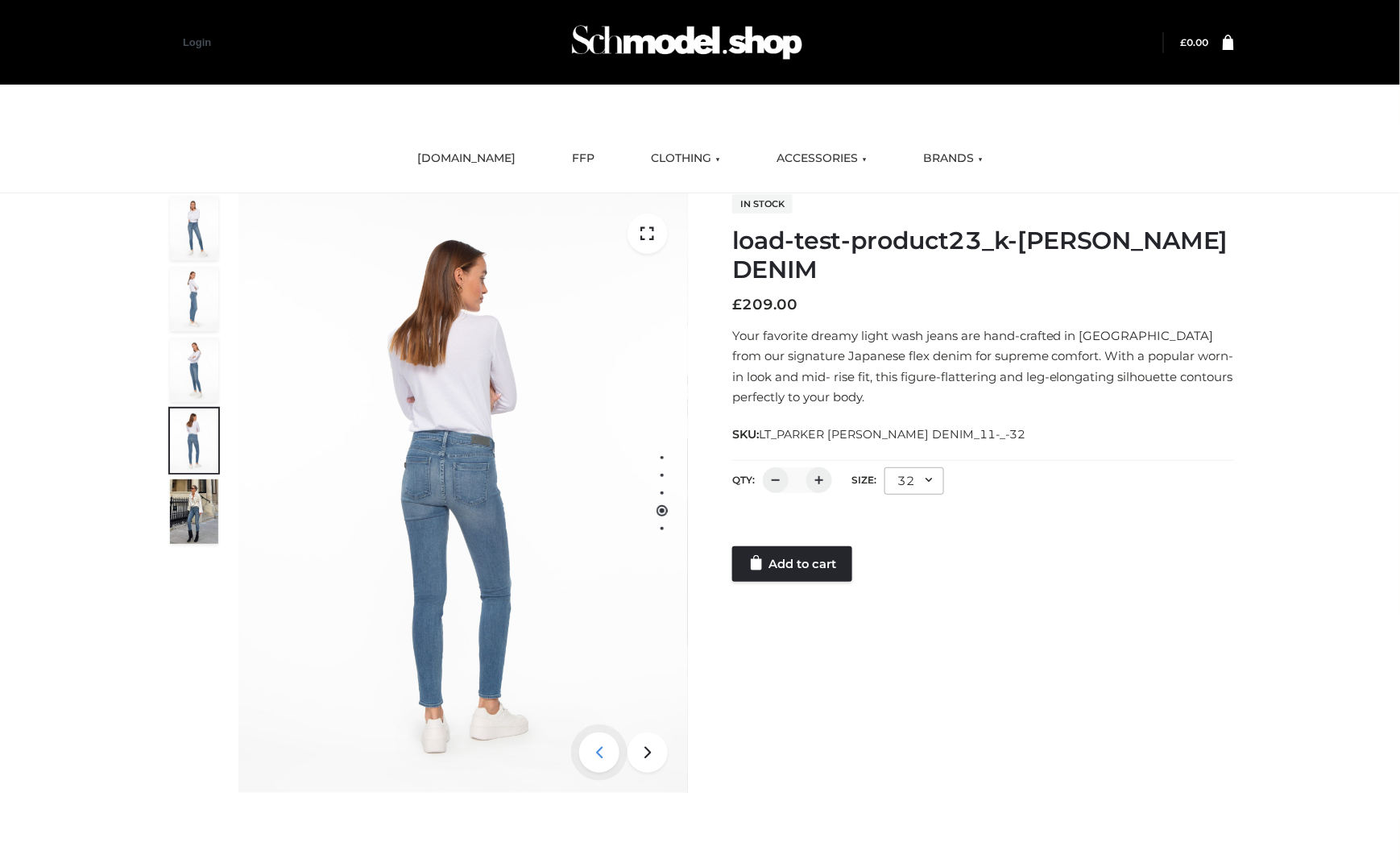
click at [589, 750] on icon at bounding box center [599, 753] width 41 height 41
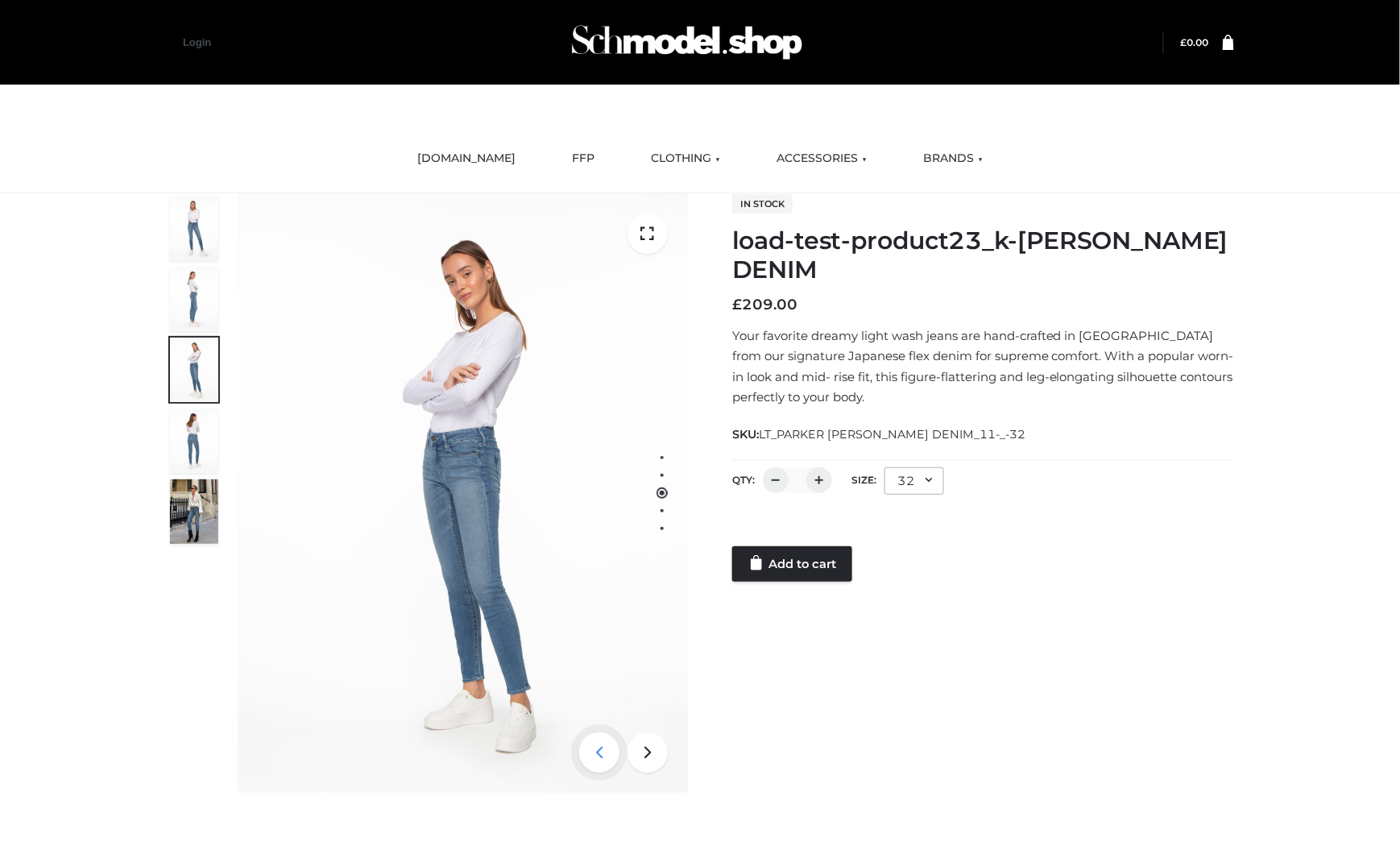
click at [589, 750] on icon at bounding box center [599, 753] width 41 height 41
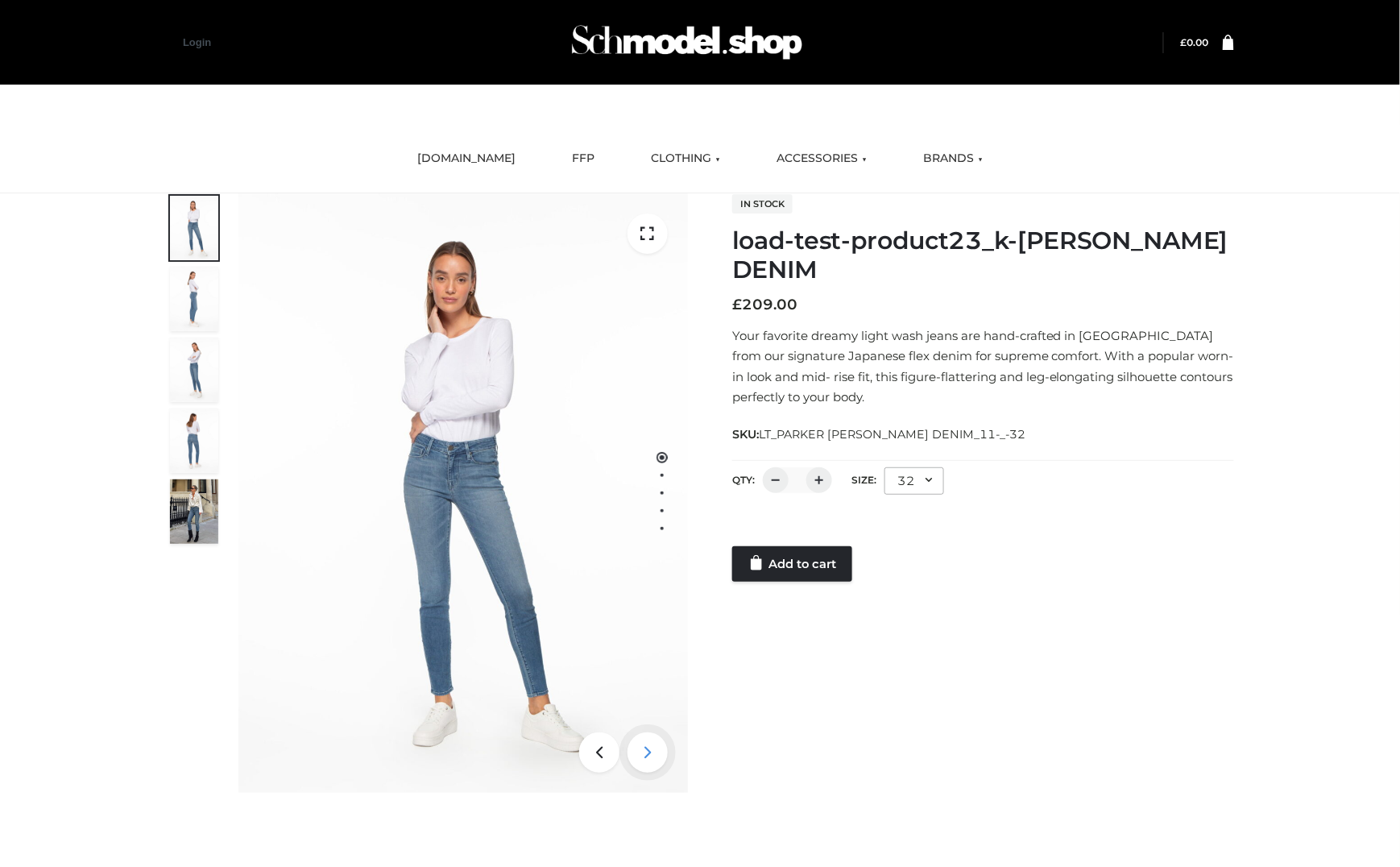
click at [648, 750] on icon at bounding box center [648, 753] width 41 height 41
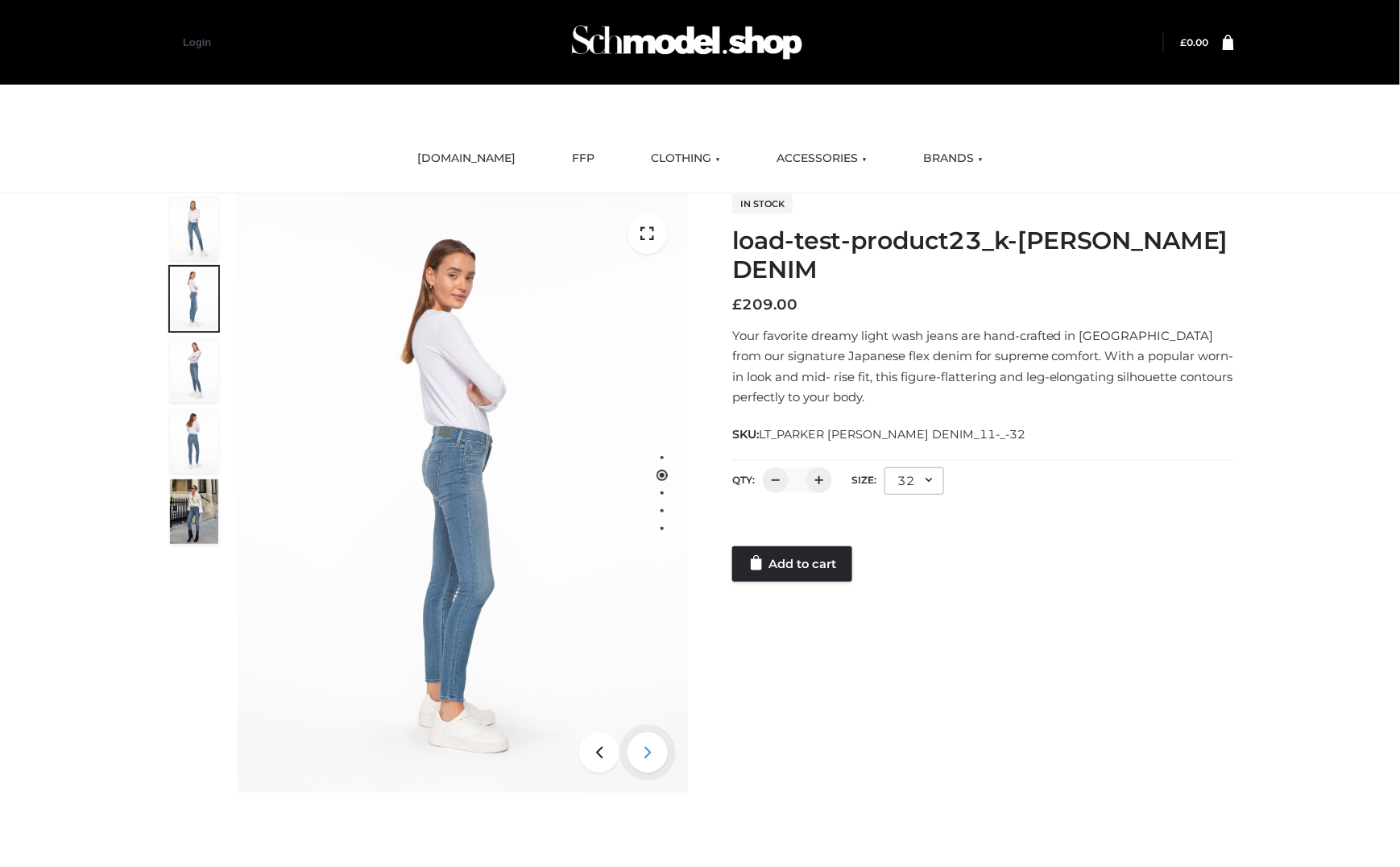
click at [648, 750] on icon at bounding box center [648, 753] width 41 height 41
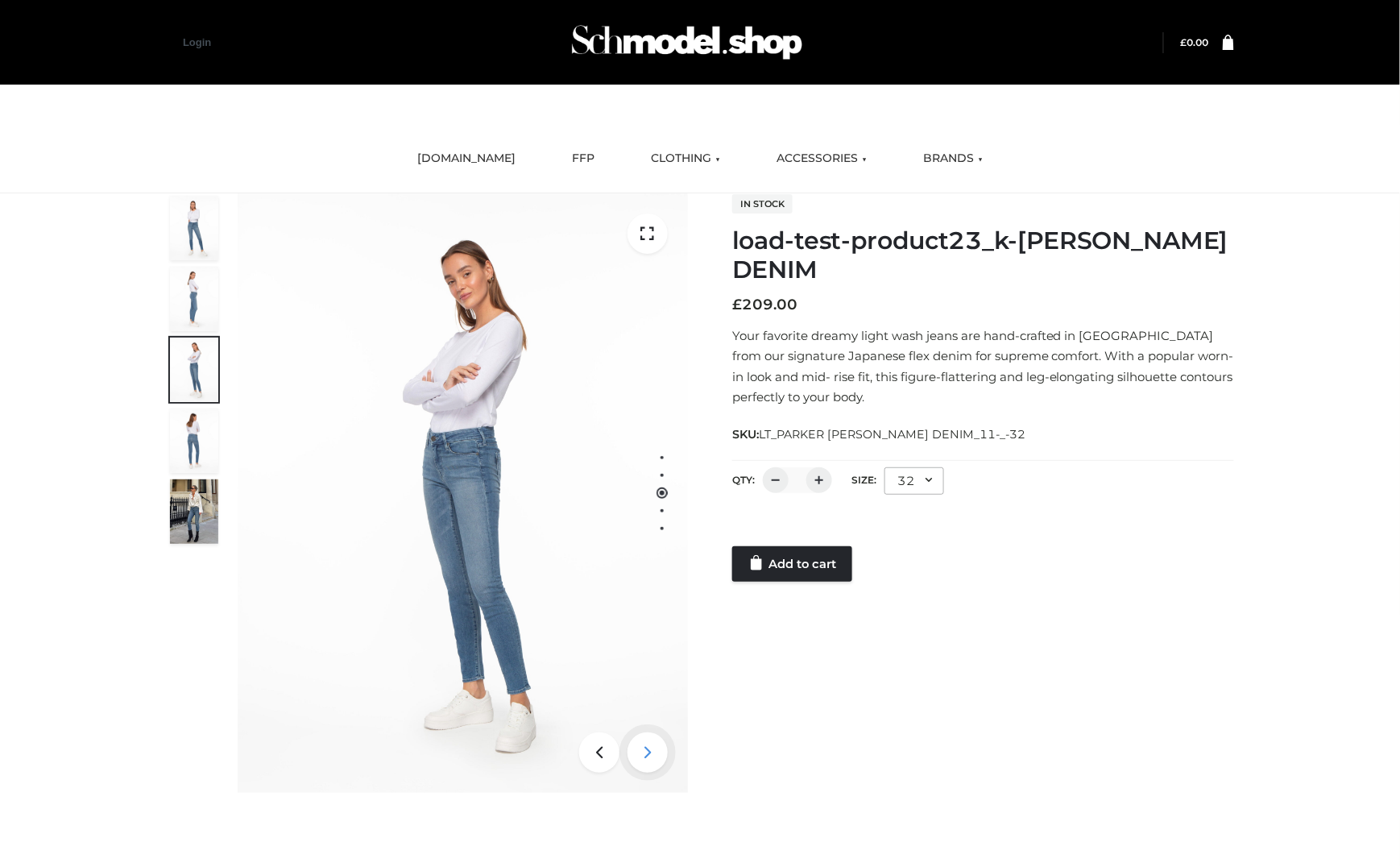
click at [648, 750] on icon at bounding box center [648, 753] width 41 height 41
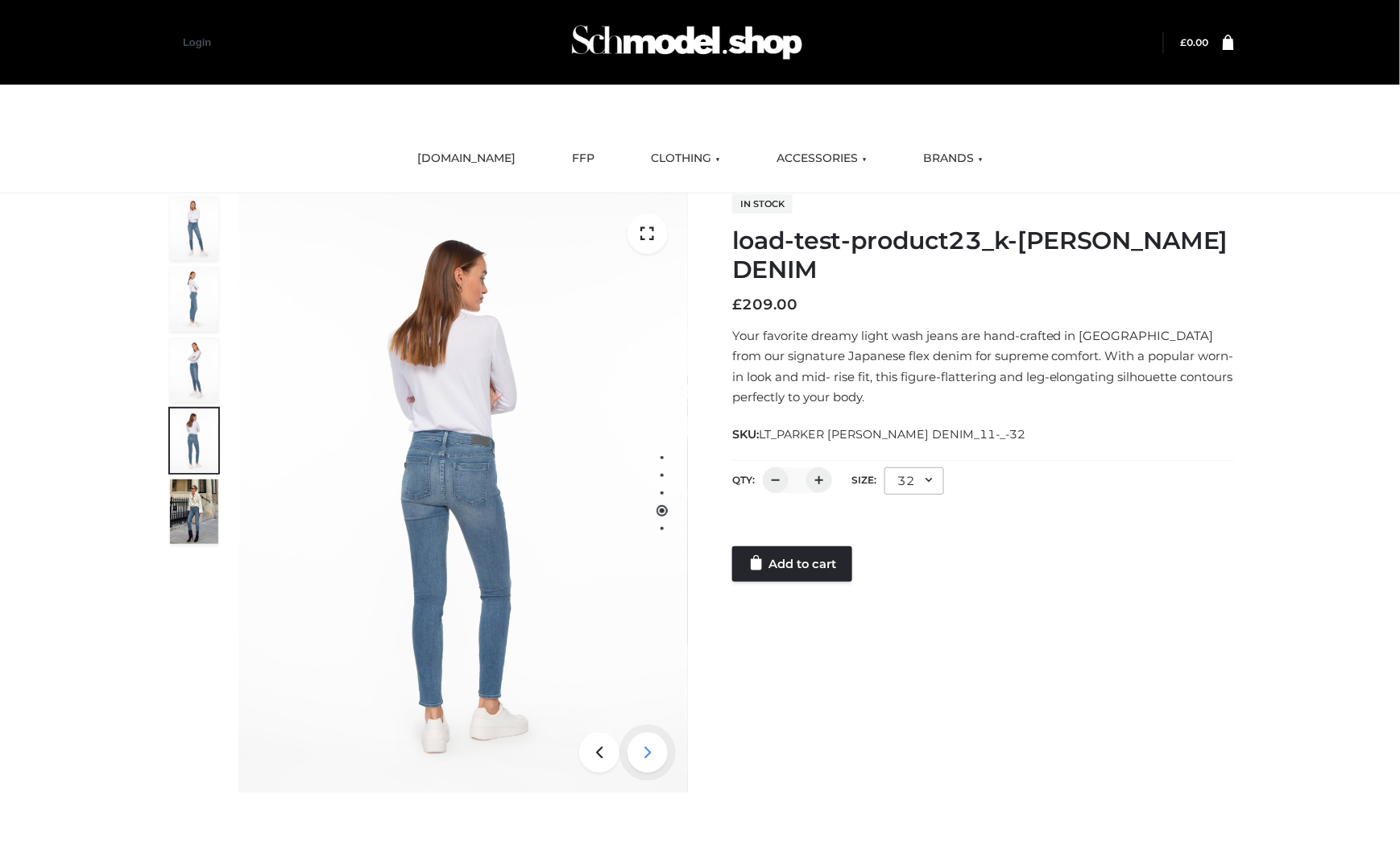
click at [648, 750] on icon at bounding box center [648, 753] width 41 height 41
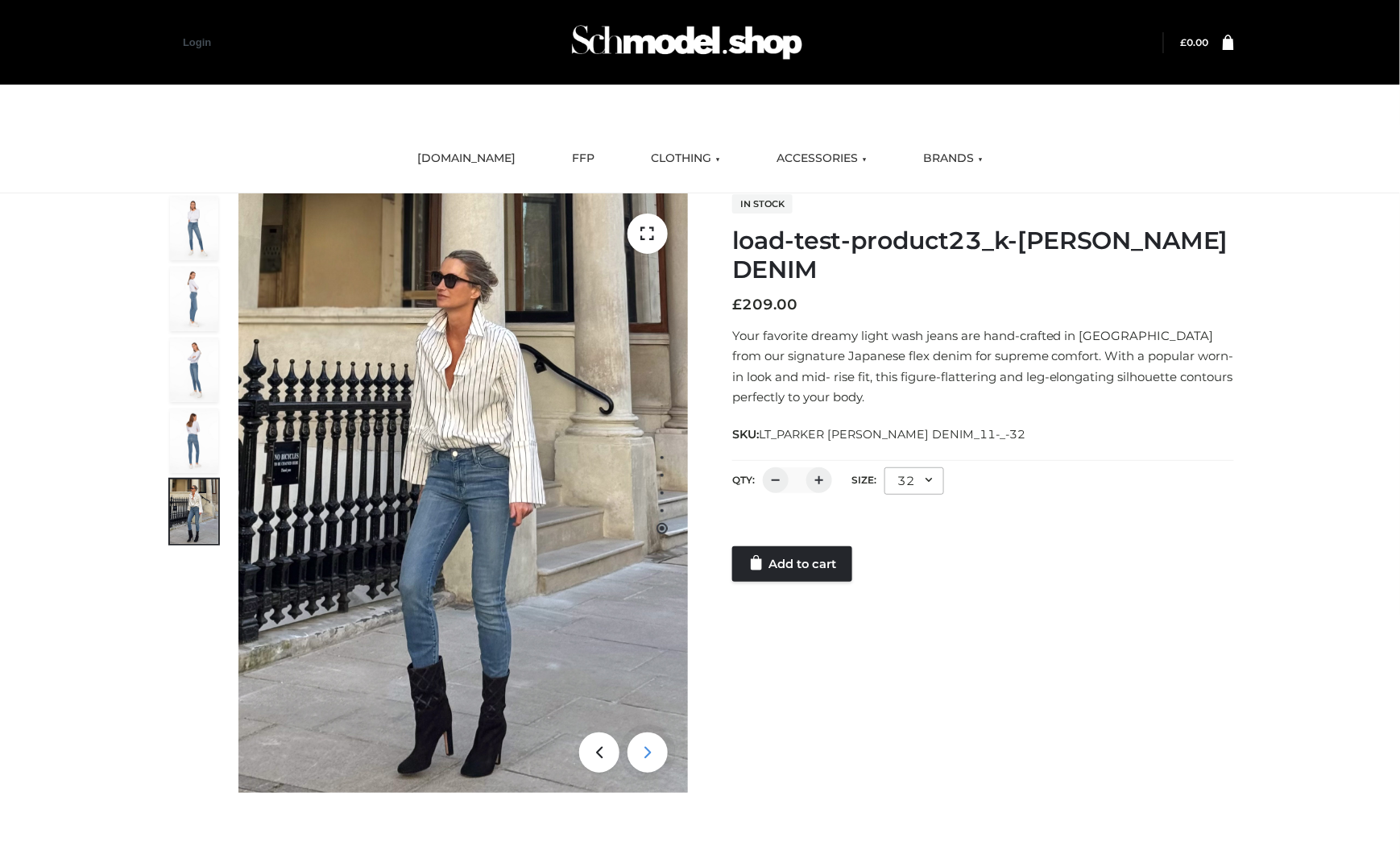
click at [648, 750] on icon at bounding box center [648, 753] width 41 height 41
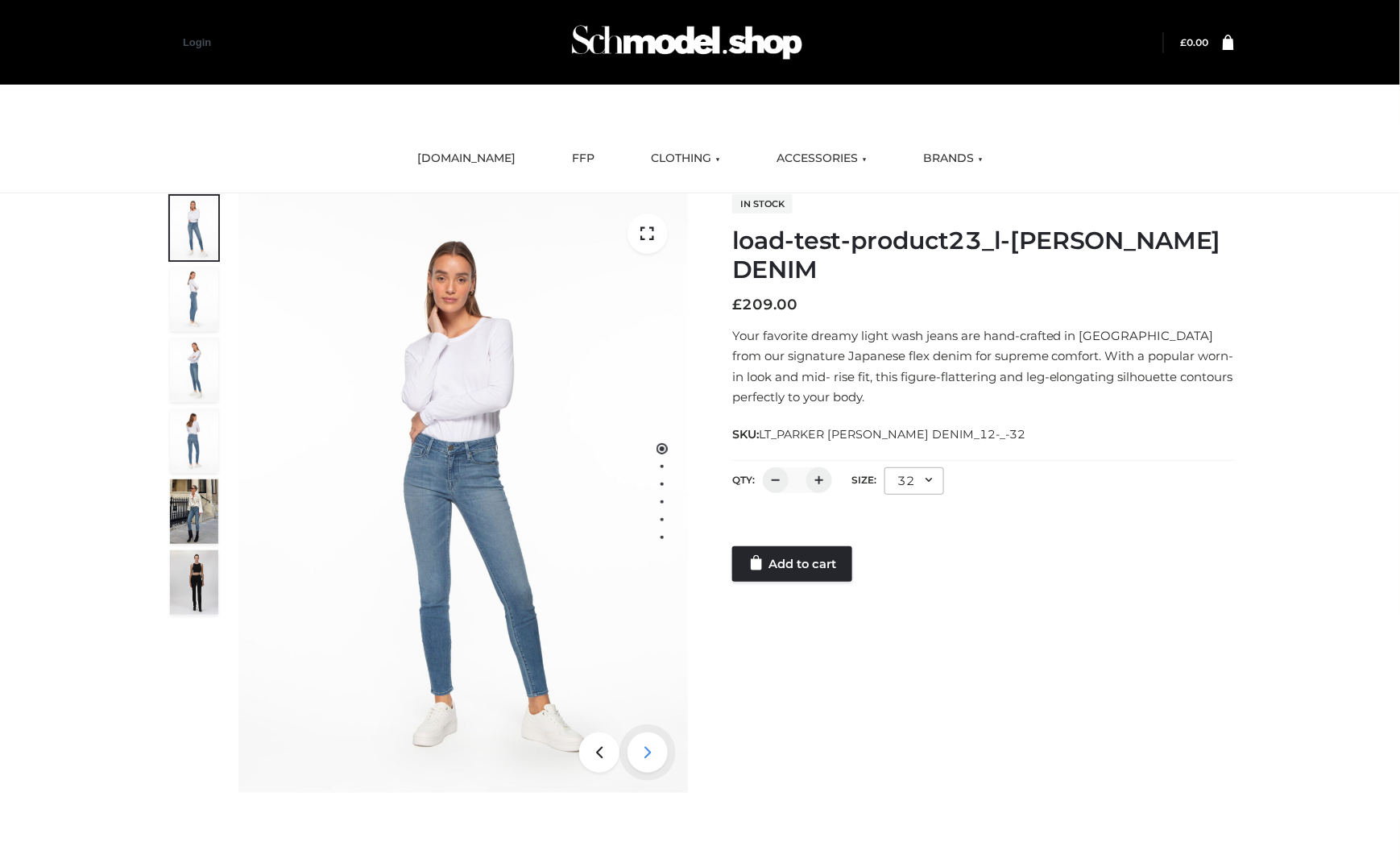
click at [642, 755] on icon at bounding box center [648, 753] width 41 height 41
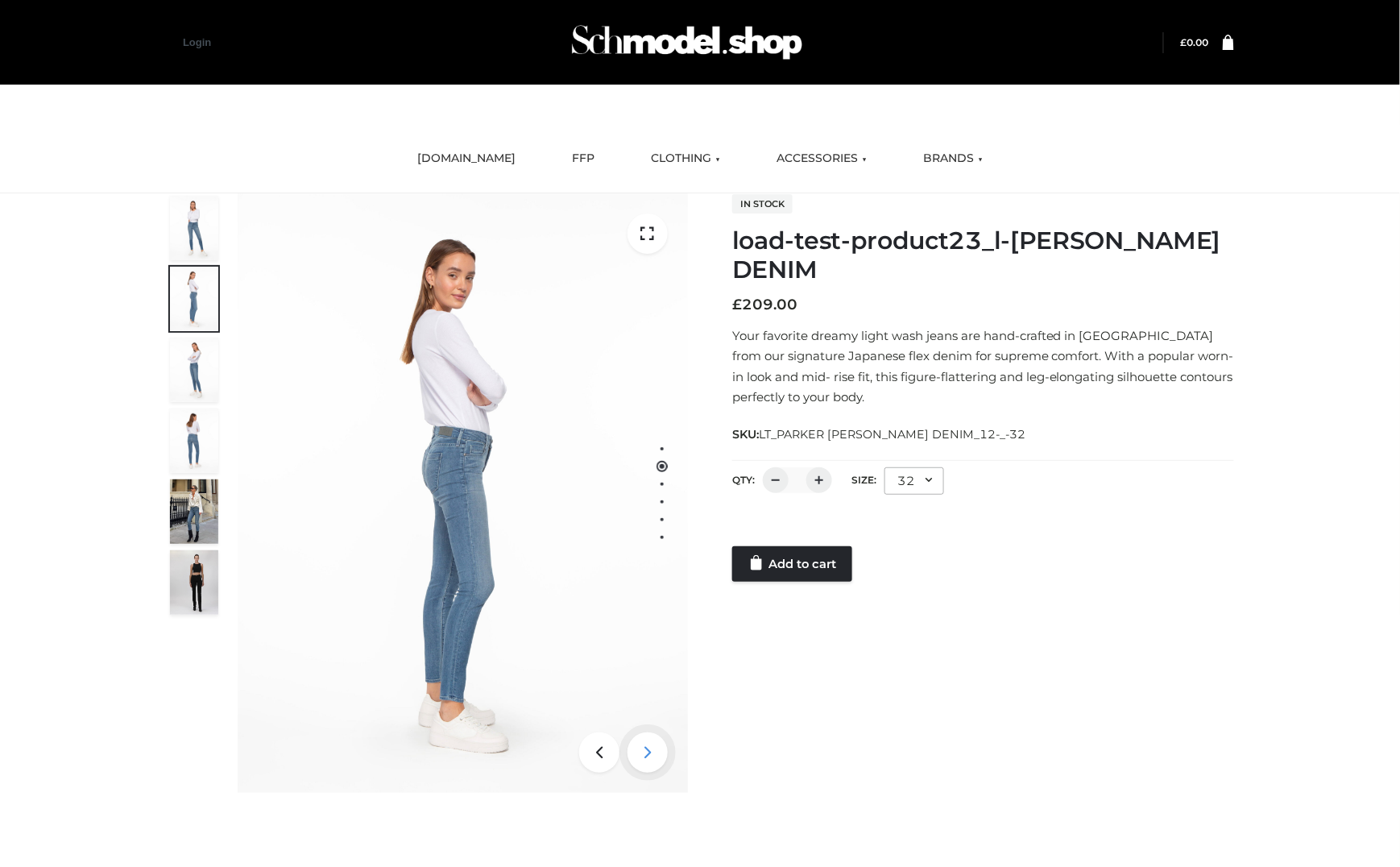
click at [642, 755] on icon at bounding box center [648, 753] width 41 height 41
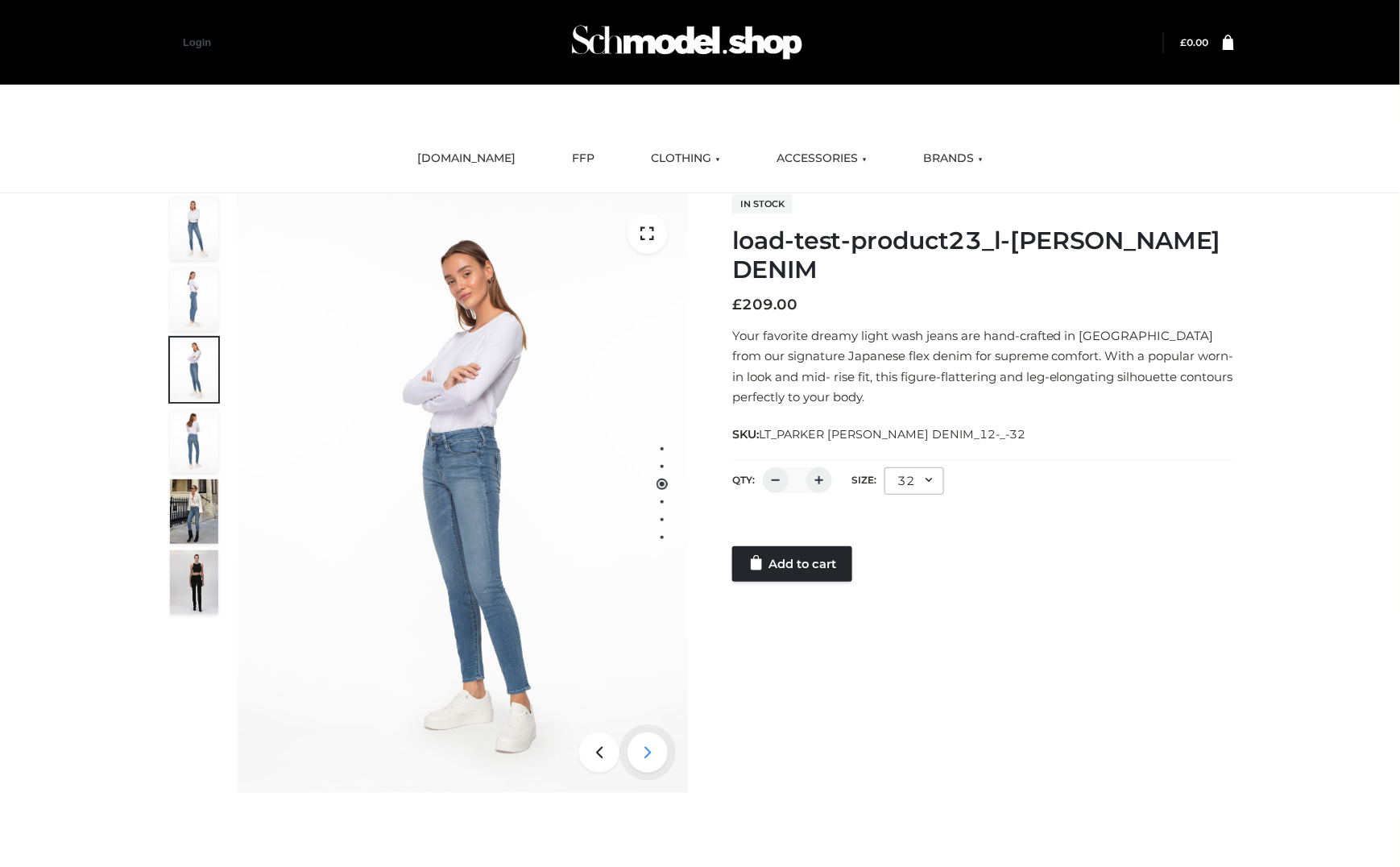
click at [642, 755] on icon at bounding box center [648, 753] width 41 height 41
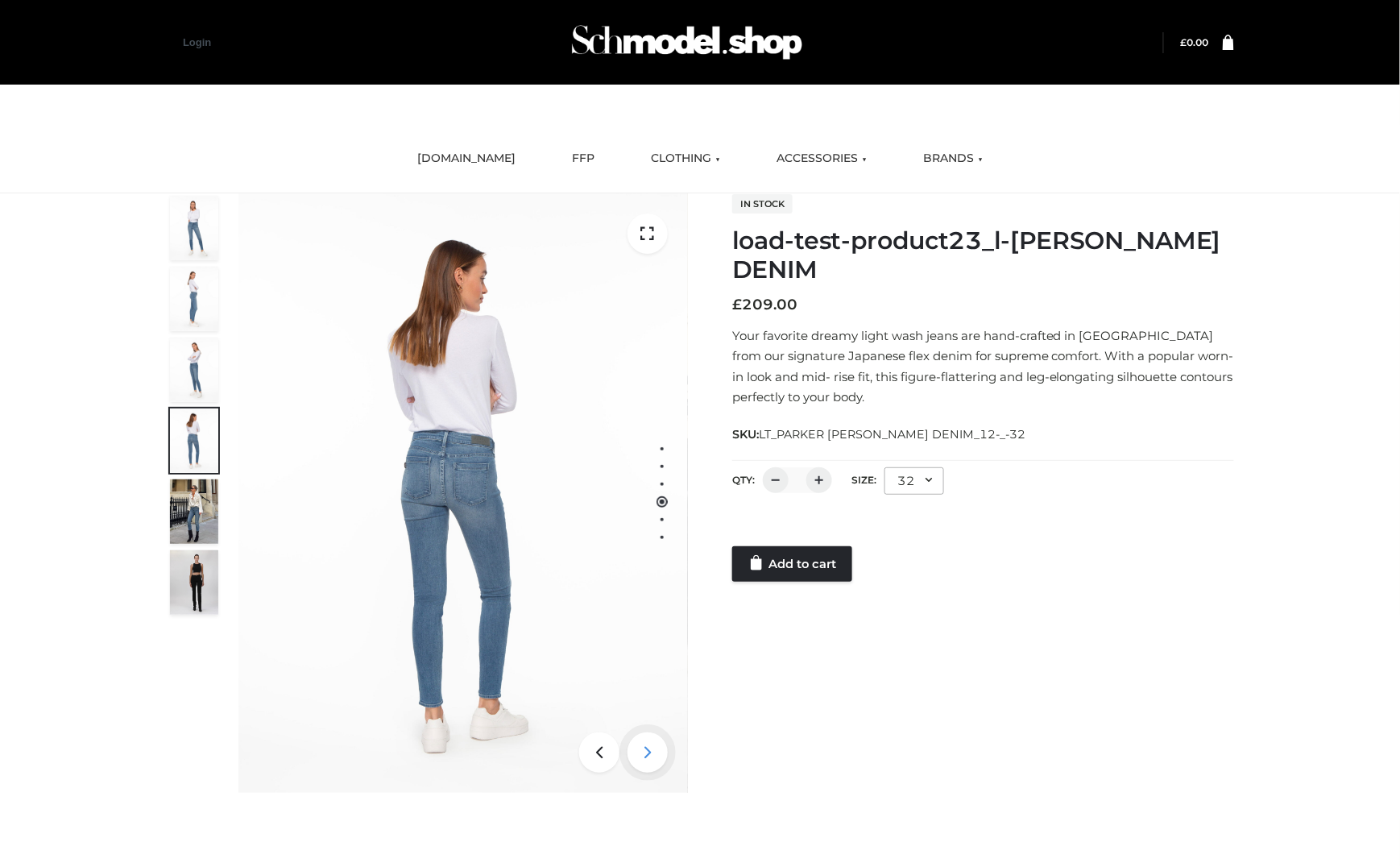
click at [642, 755] on icon at bounding box center [648, 753] width 41 height 41
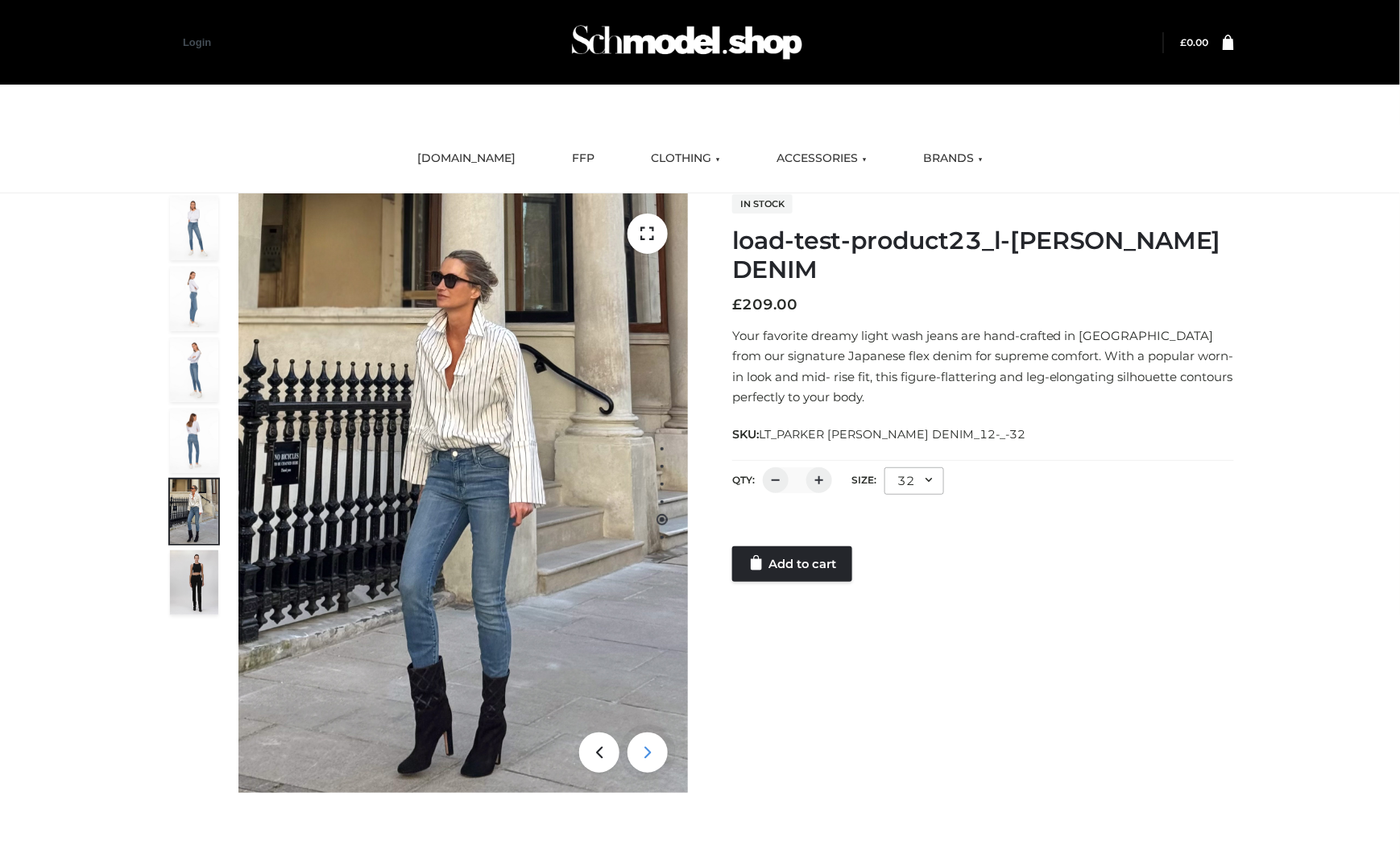
click at [642, 755] on icon at bounding box center [648, 753] width 41 height 41
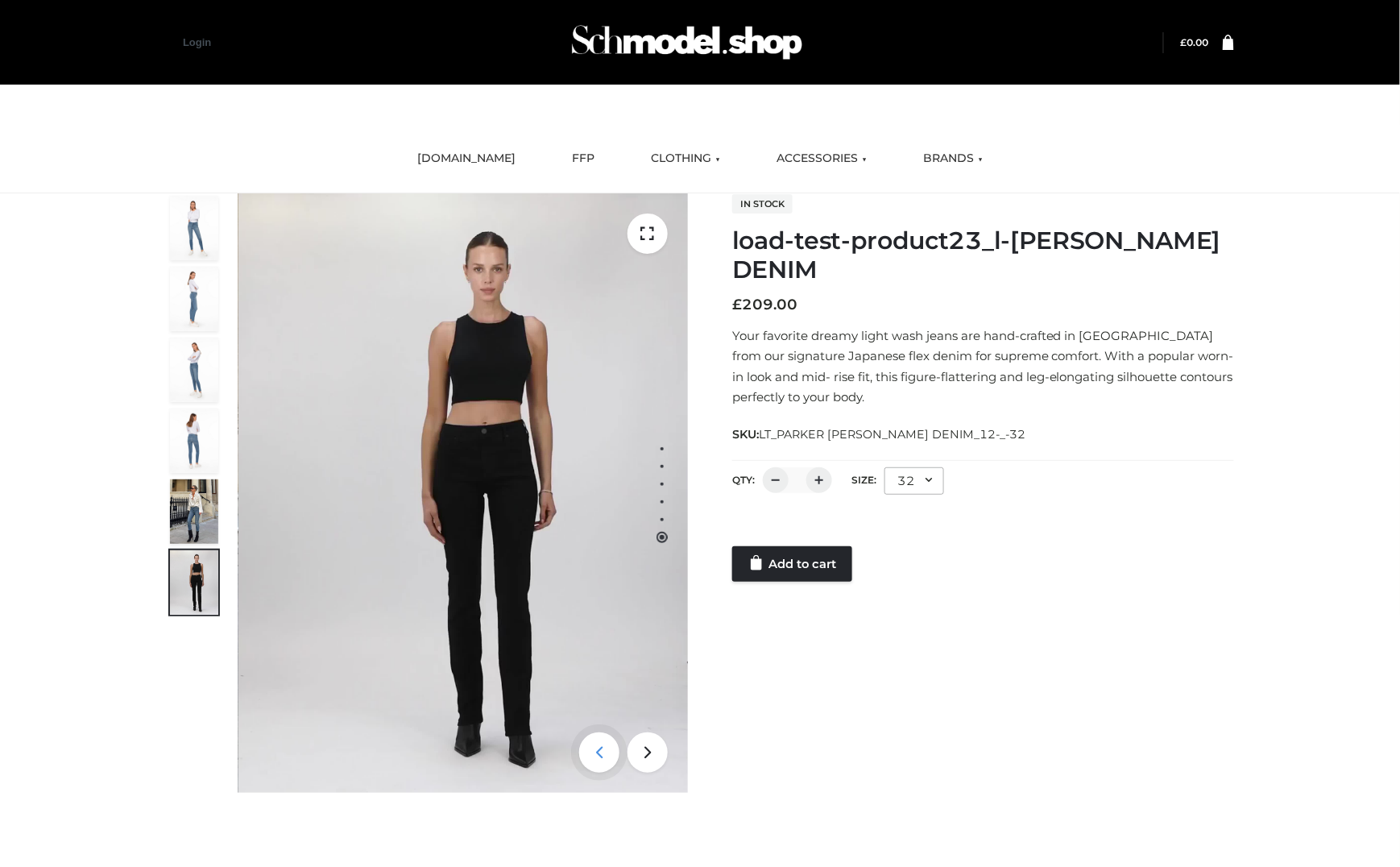
drag, startPoint x: 607, startPoint y: 754, endPoint x: 595, endPoint y: 753, distance: 12.0
click at [599, 753] on icon at bounding box center [599, 753] width 41 height 41
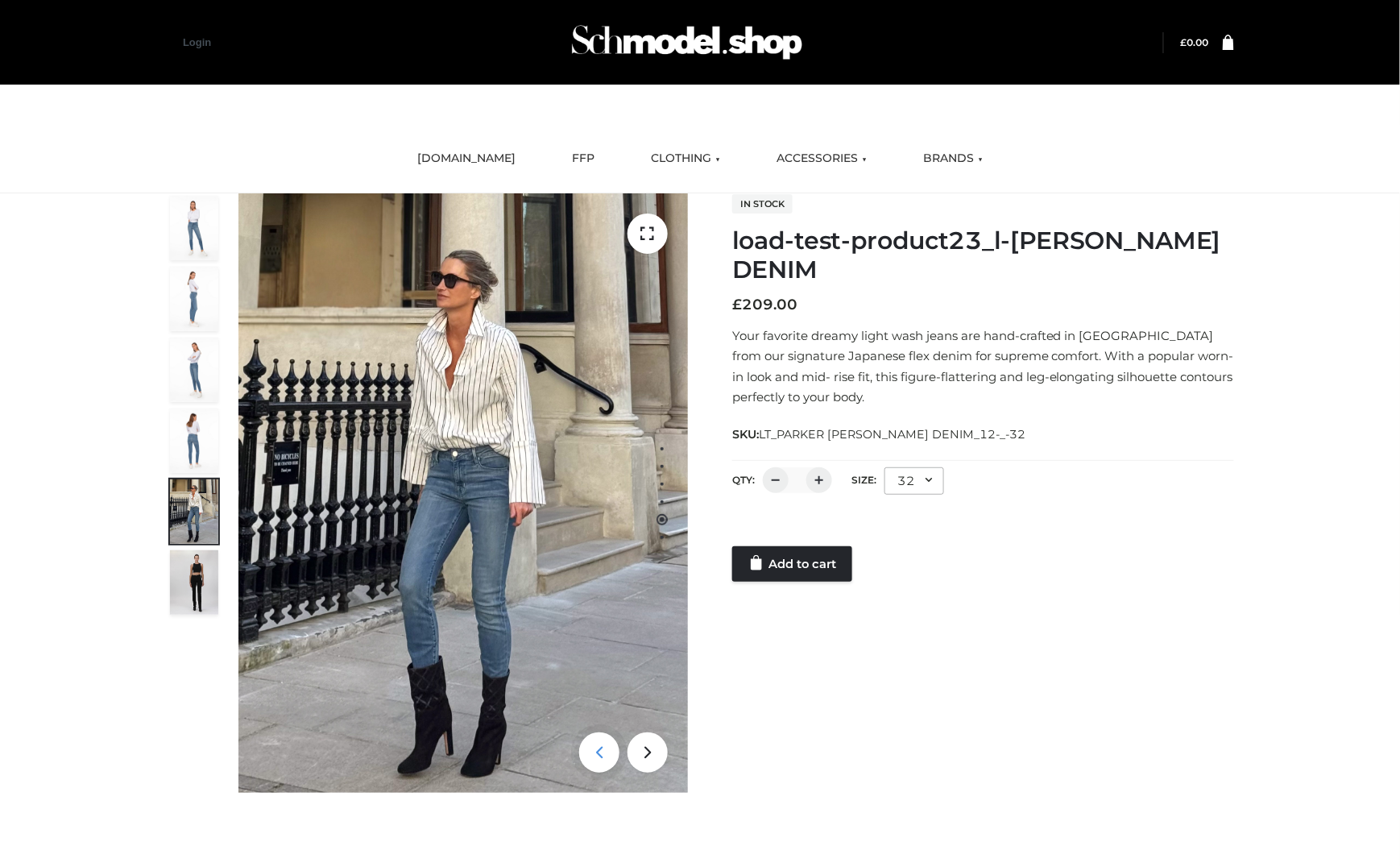
click at [595, 753] on icon at bounding box center [599, 753] width 41 height 41
